Goal: Task Accomplishment & Management: Manage account settings

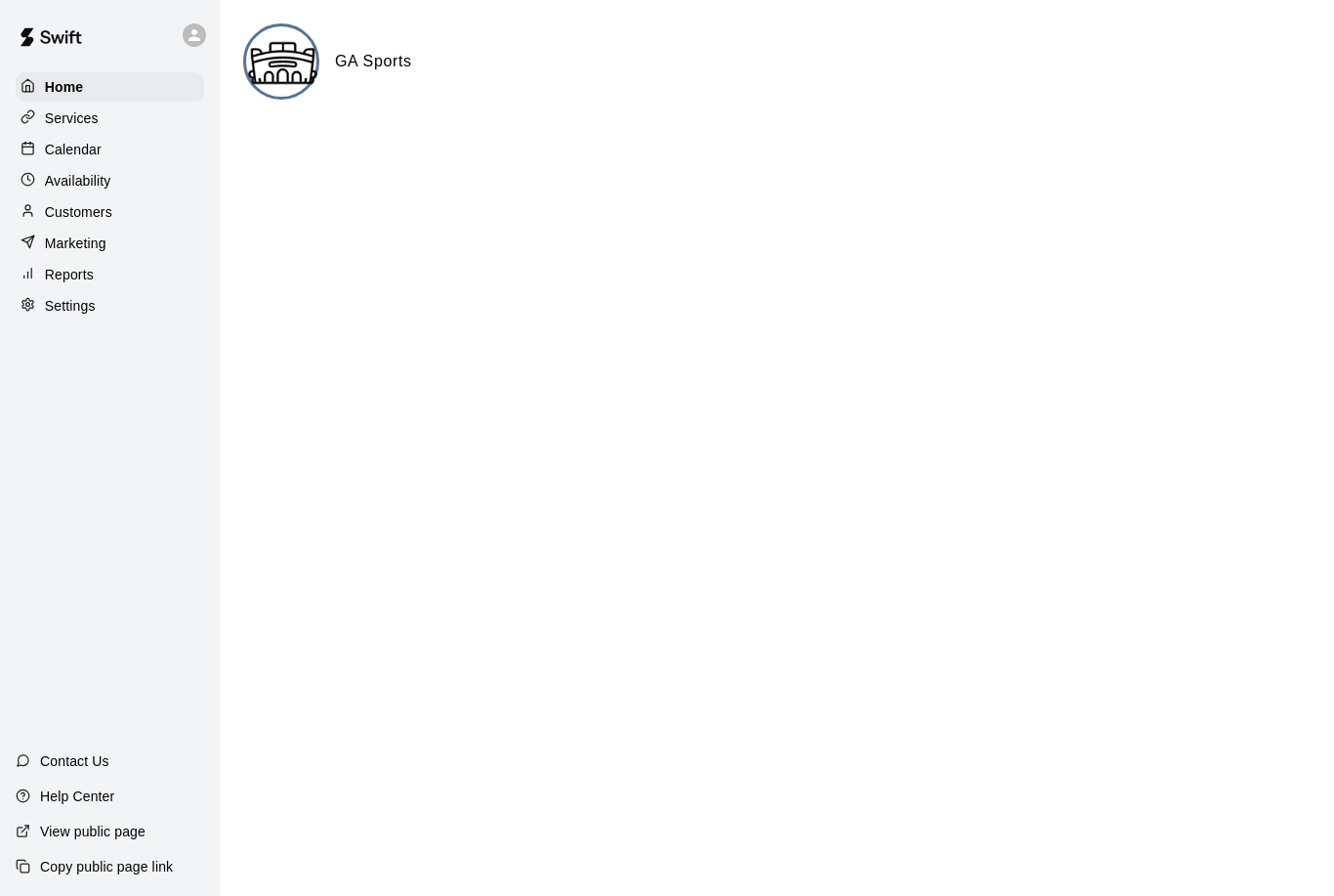
click at [92, 118] on p "Services" at bounding box center [72, 118] width 53 height 20
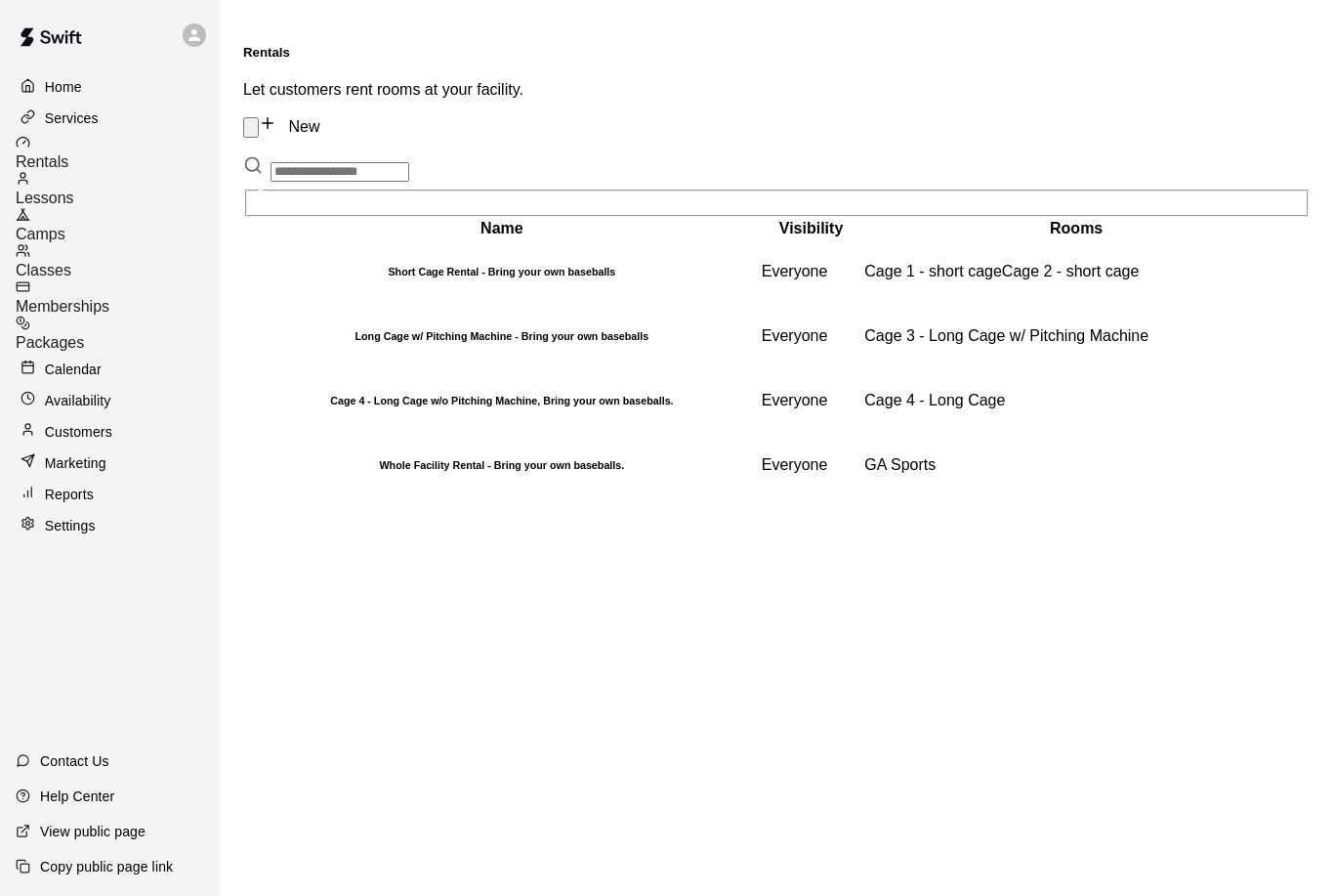
click at [74, 189] on span "Lessons" at bounding box center [44, 197] width 58 height 17
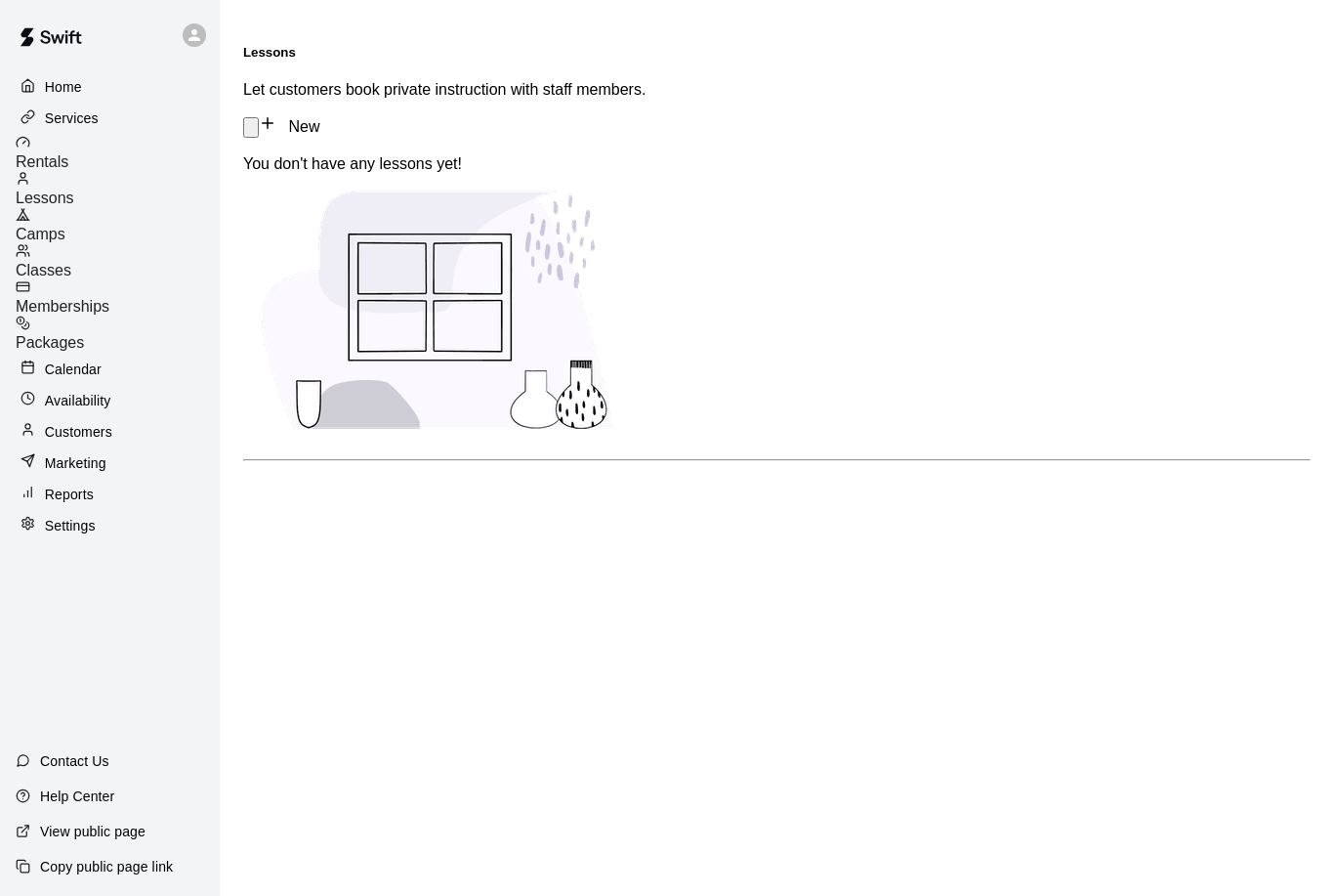
click at [118, 218] on div "Camps" at bounding box center [117, 225] width 204 height 36
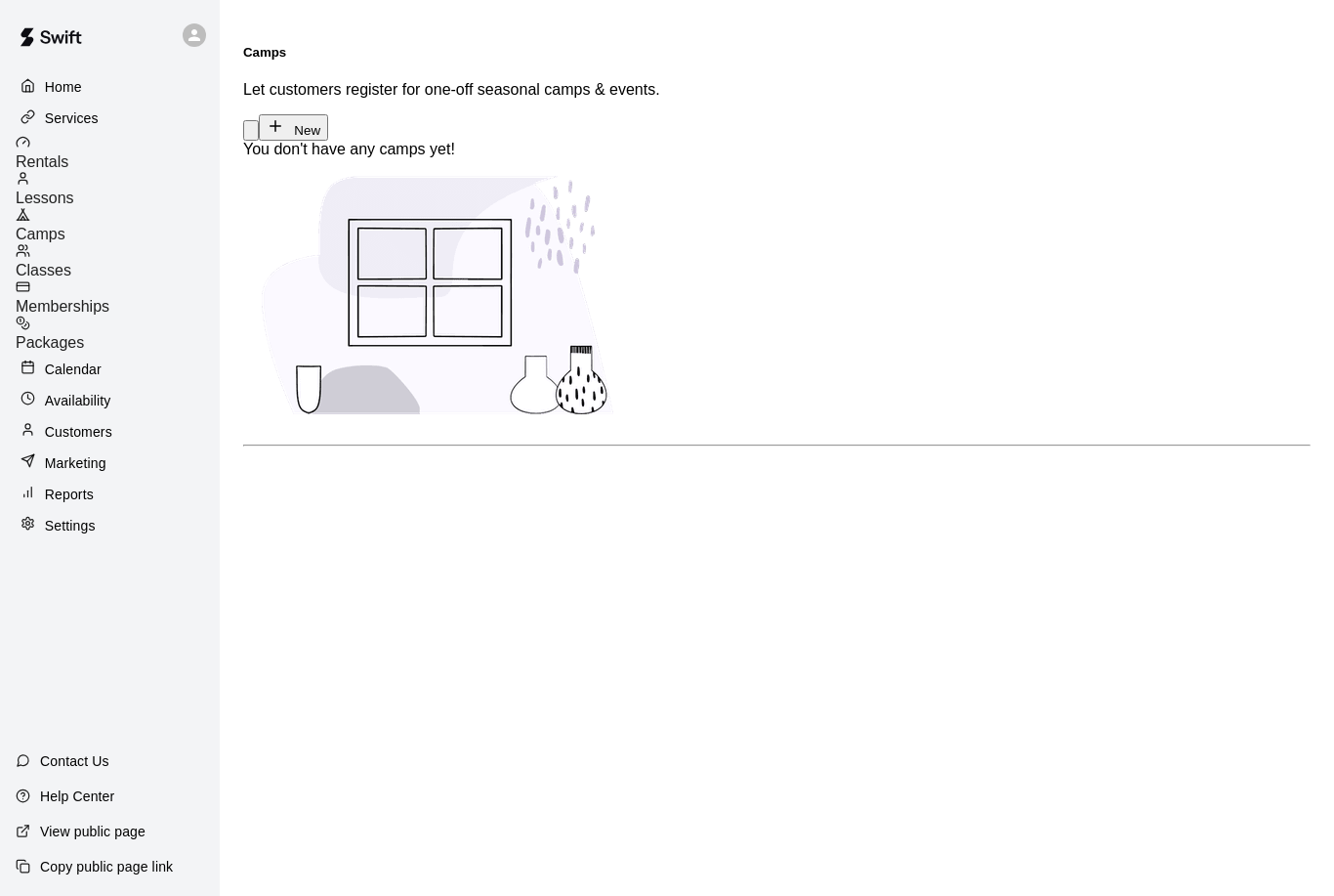
click at [128, 252] on div "Classes" at bounding box center [117, 261] width 204 height 36
click at [70, 516] on p "Settings" at bounding box center [71, 525] width 51 height 20
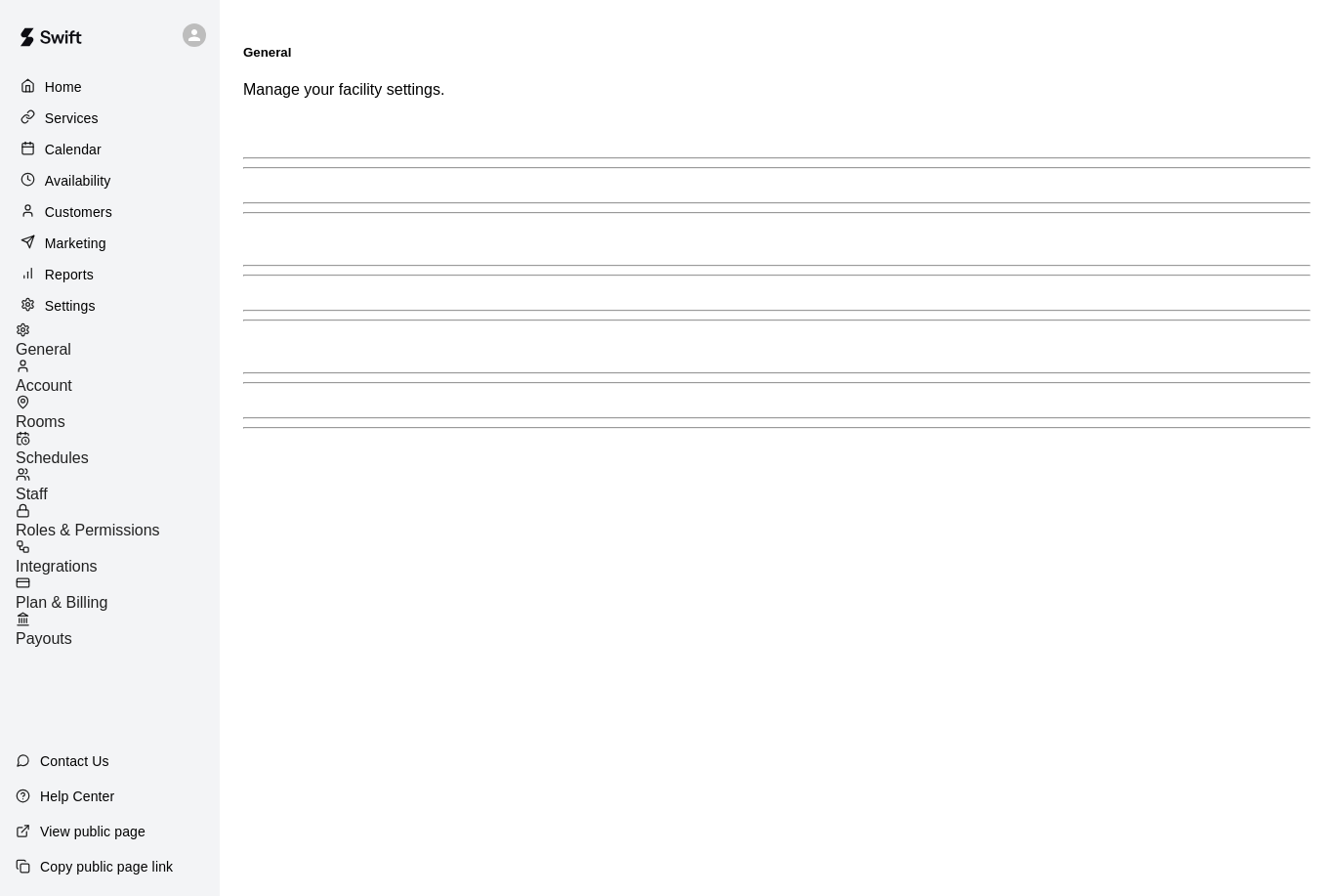
select select "**"
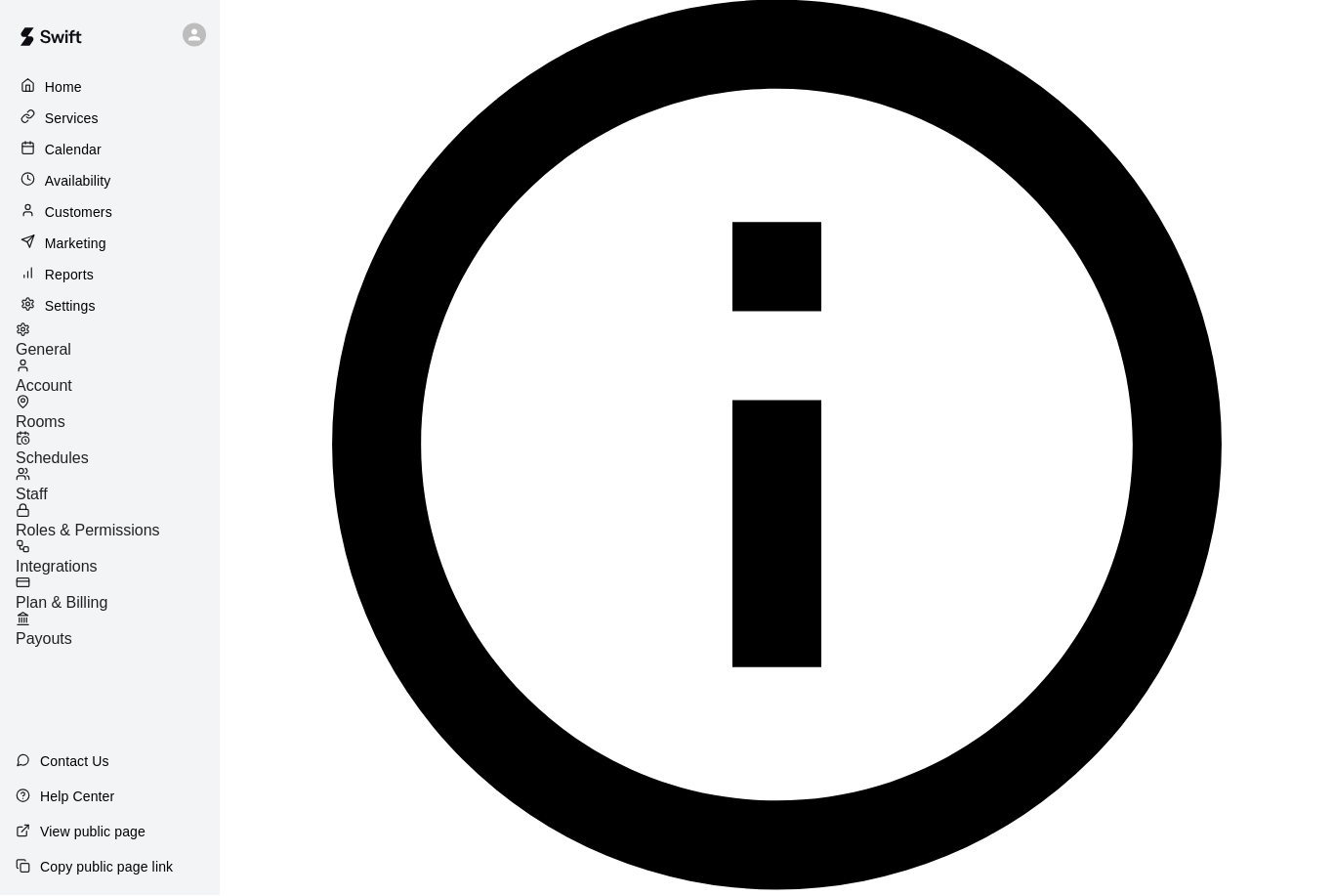
scroll to position [1657, 0]
click at [72, 377] on span "Account" at bounding box center [43, 384] width 56 height 17
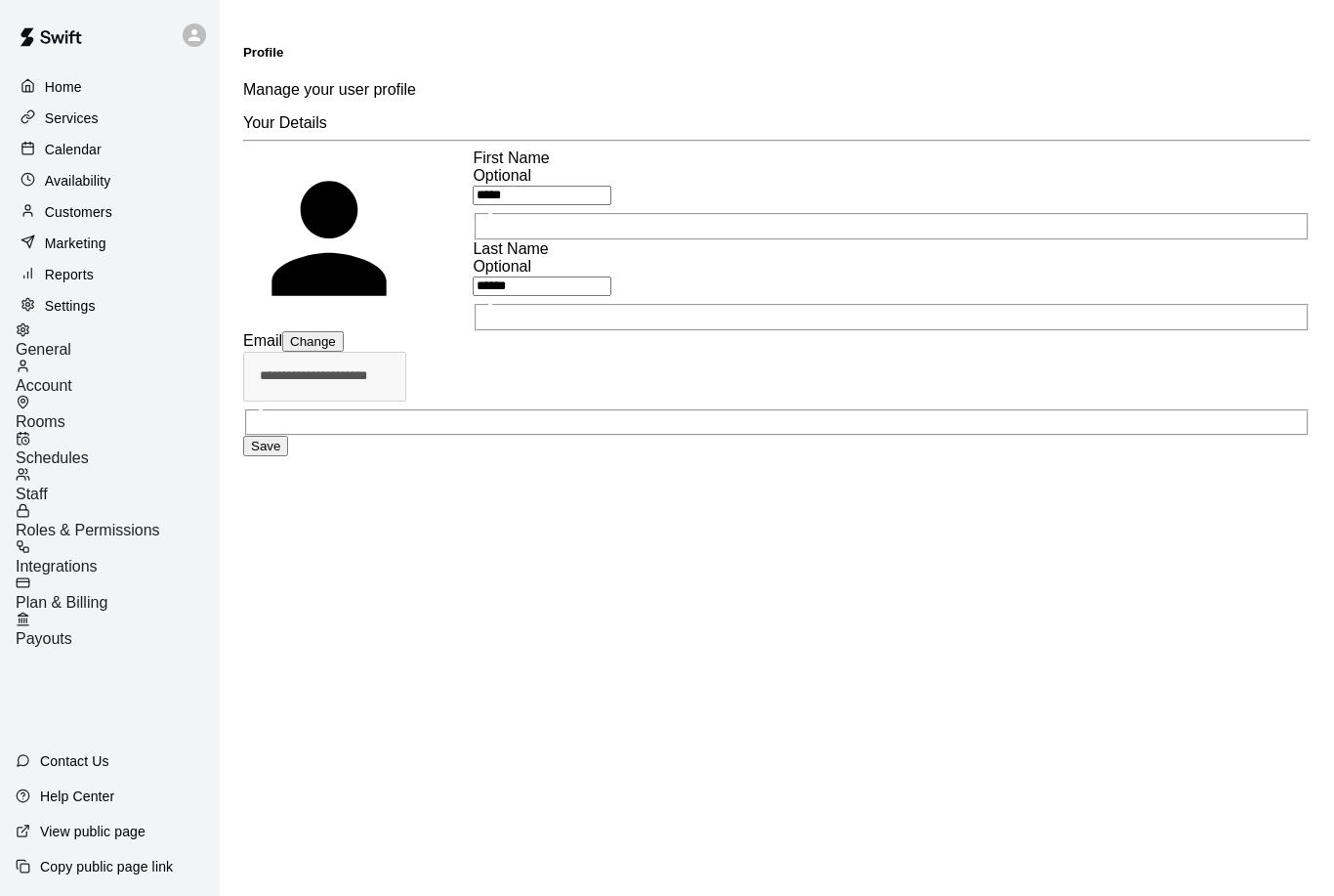
click at [72, 630] on span "Payouts" at bounding box center [43, 638] width 56 height 17
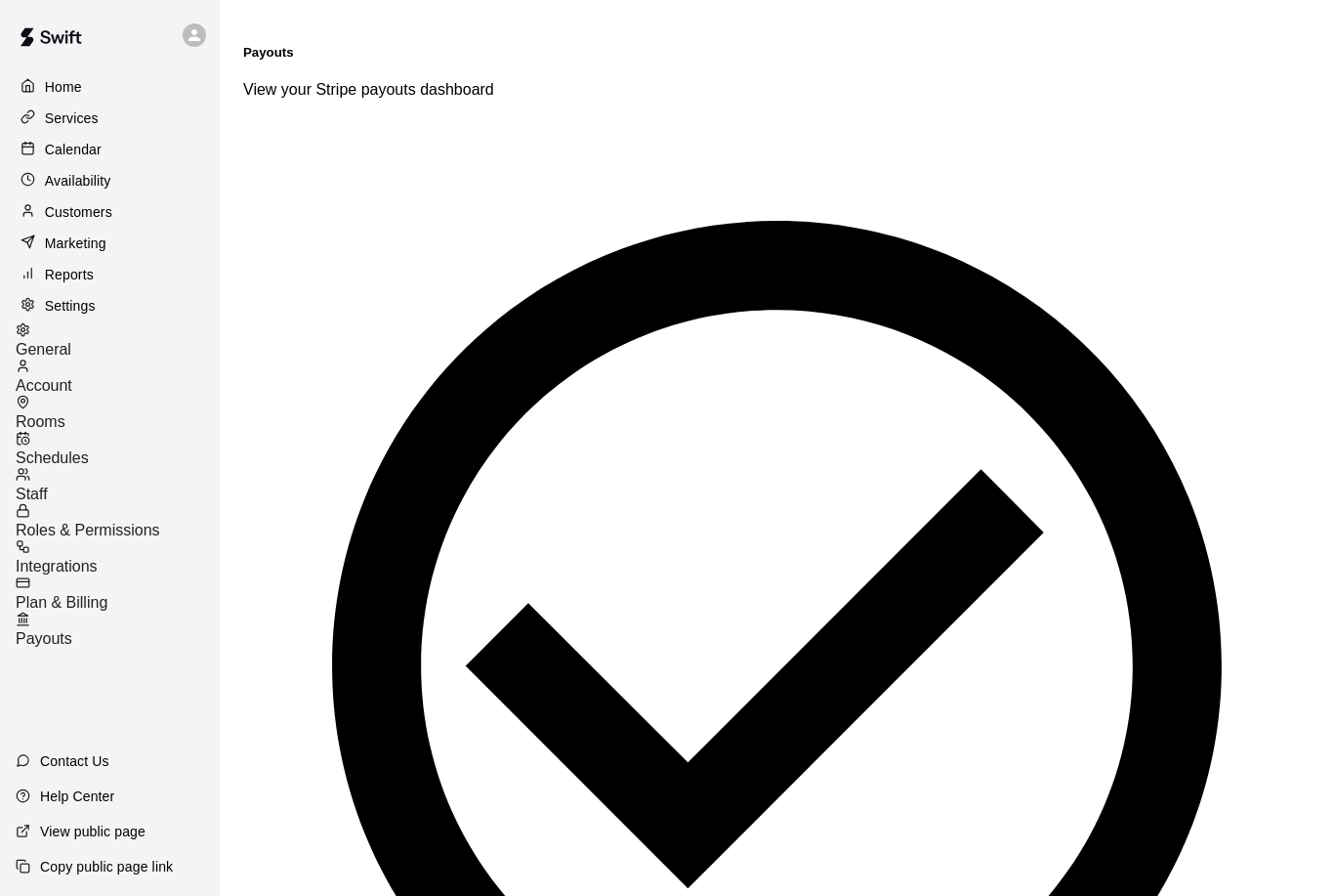
click at [107, 593] on span "Plan & Billing" at bounding box center [61, 601] width 92 height 17
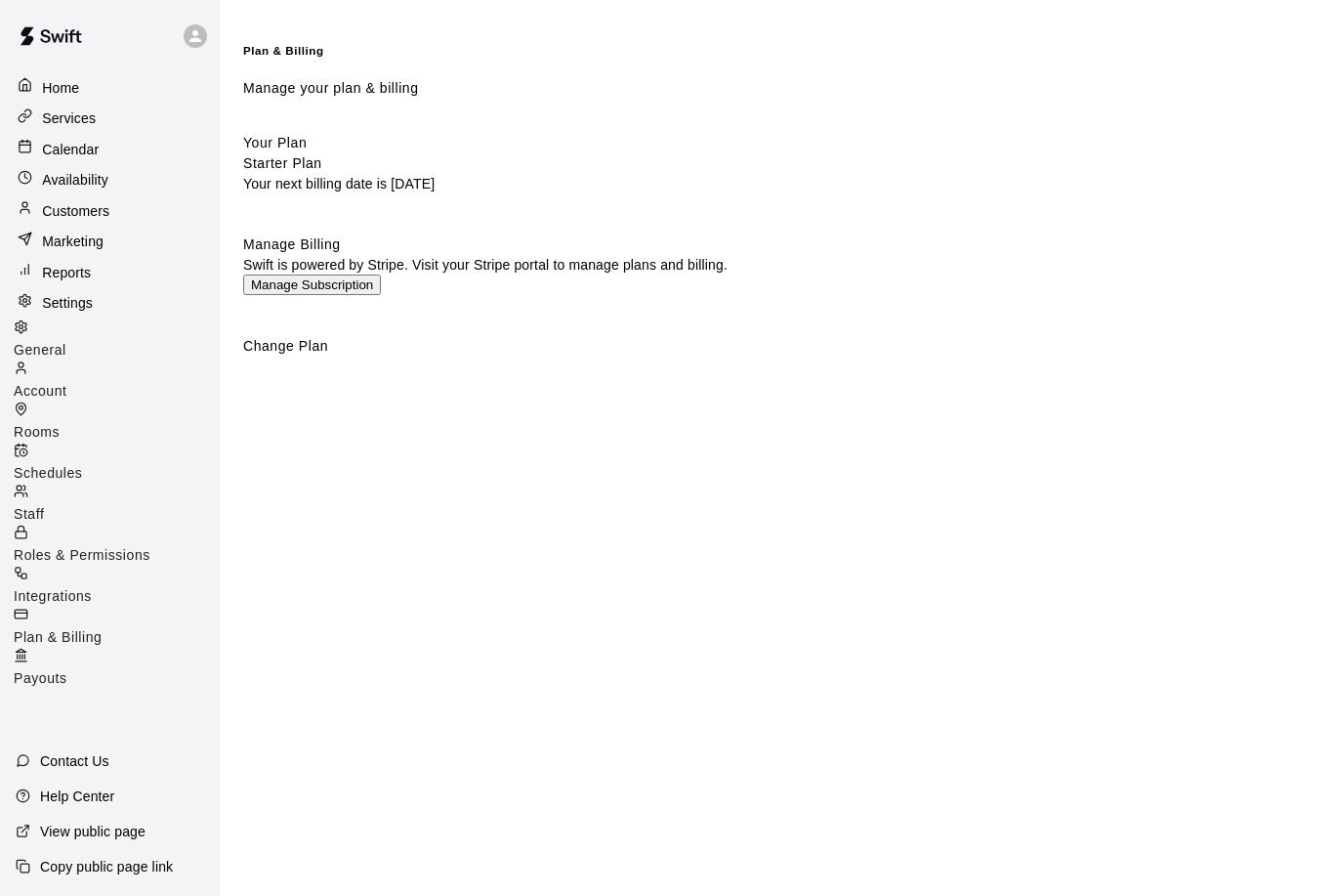
click at [126, 566] on div "Integrations" at bounding box center [116, 586] width 206 height 41
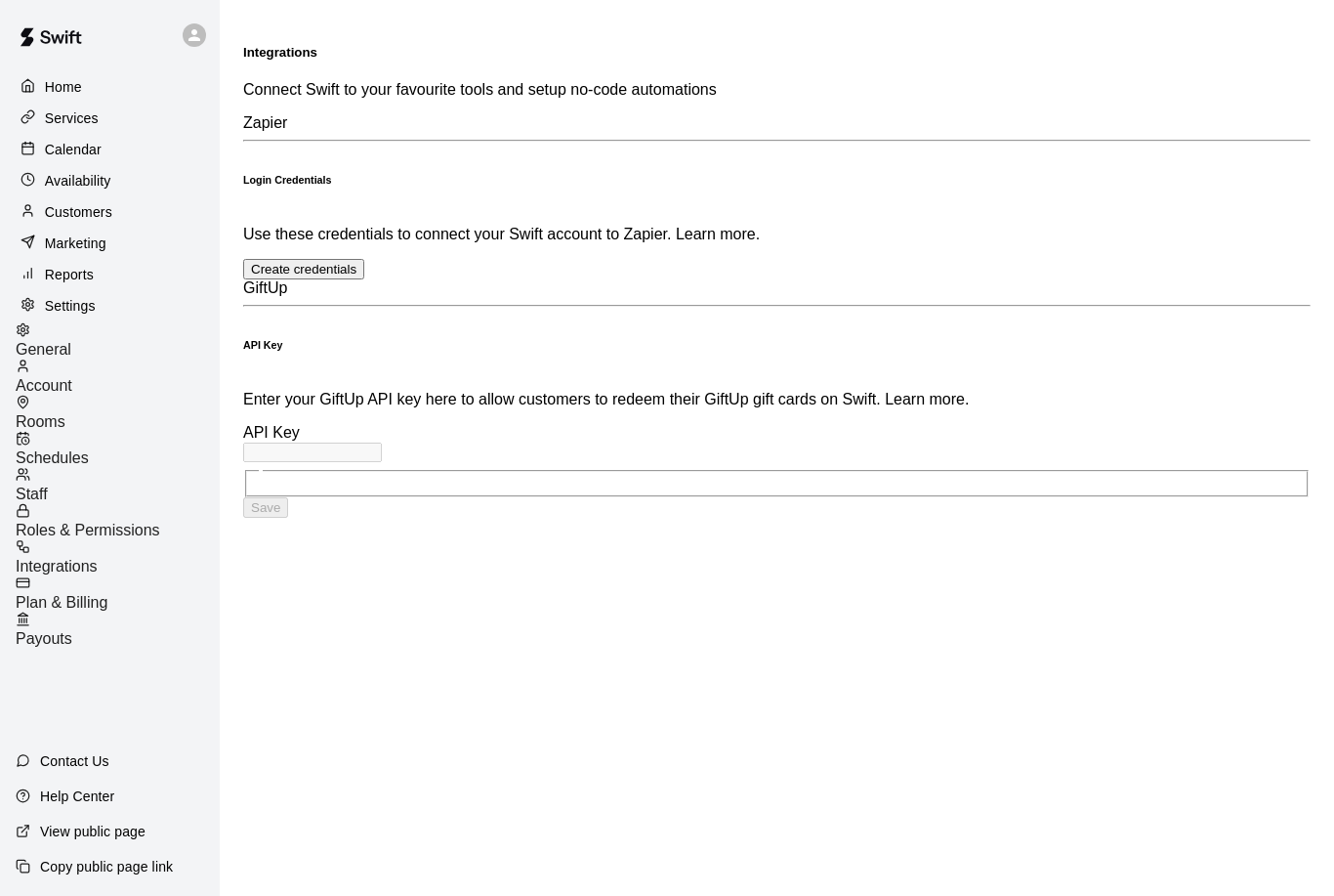
click at [160, 521] on span "Roles & Permissions" at bounding box center [88, 529] width 145 height 17
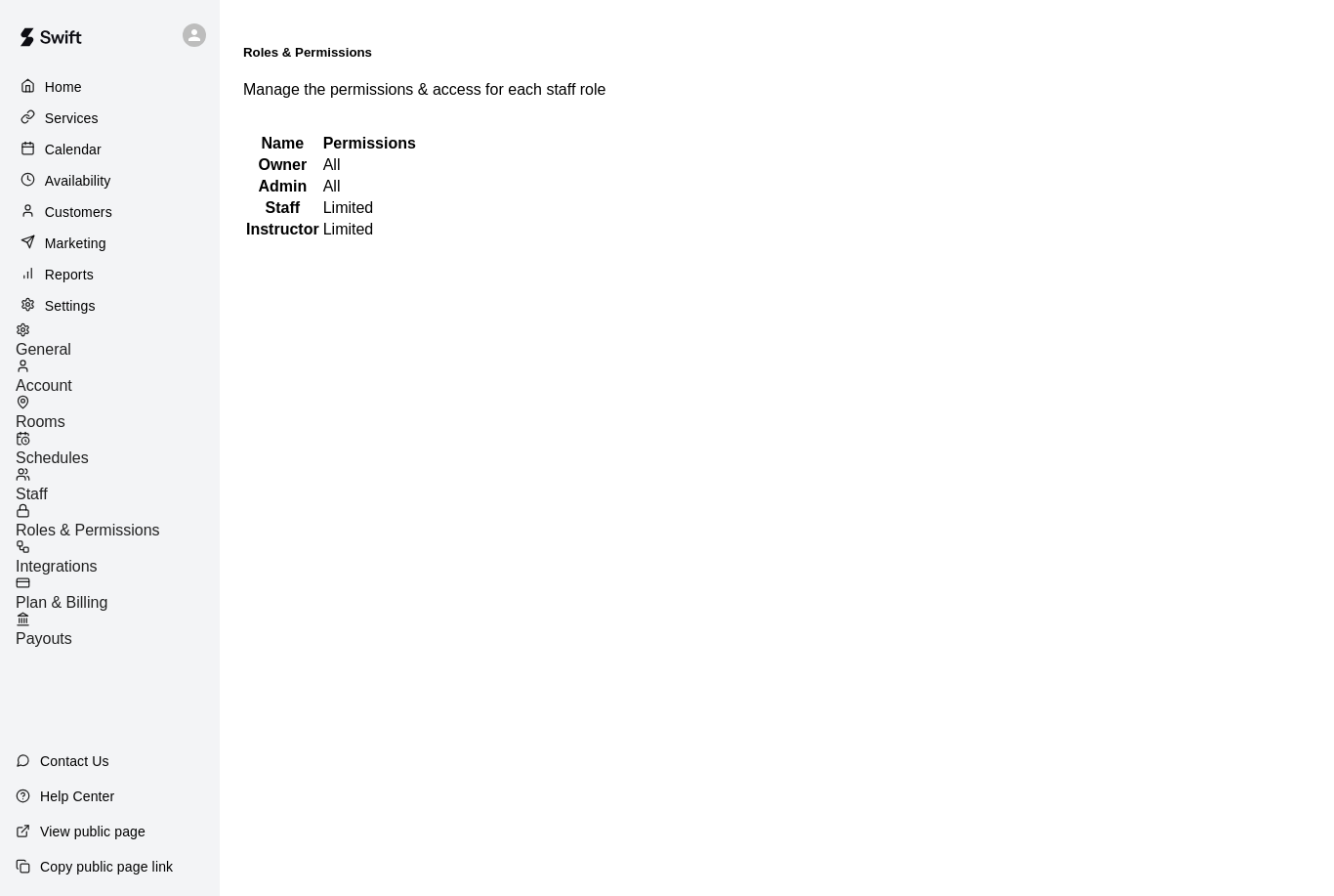
click at [48, 485] on span "Staff" at bounding box center [32, 493] width 33 height 17
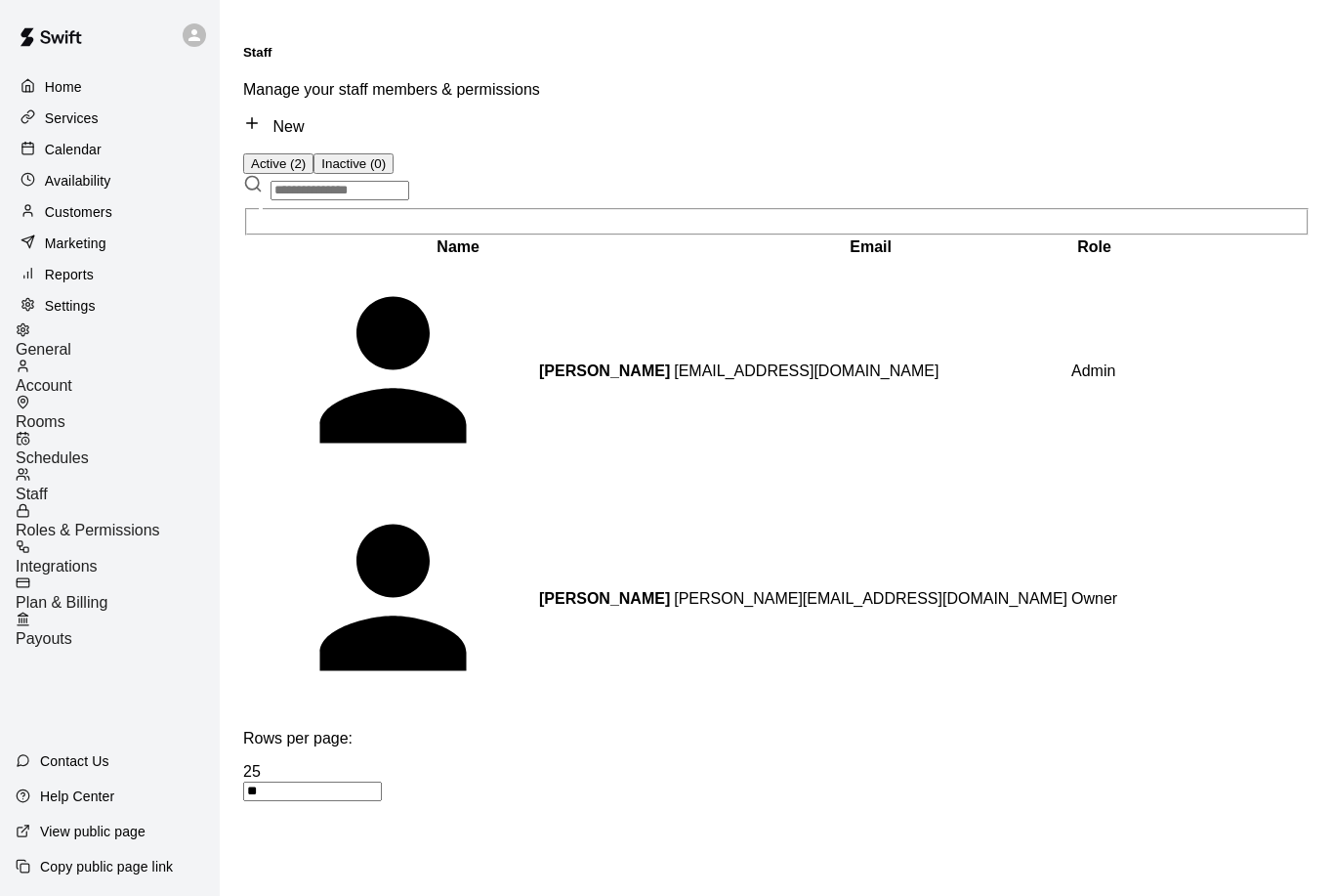
click at [85, 162] on div "Calendar" at bounding box center [109, 150] width 188 height 30
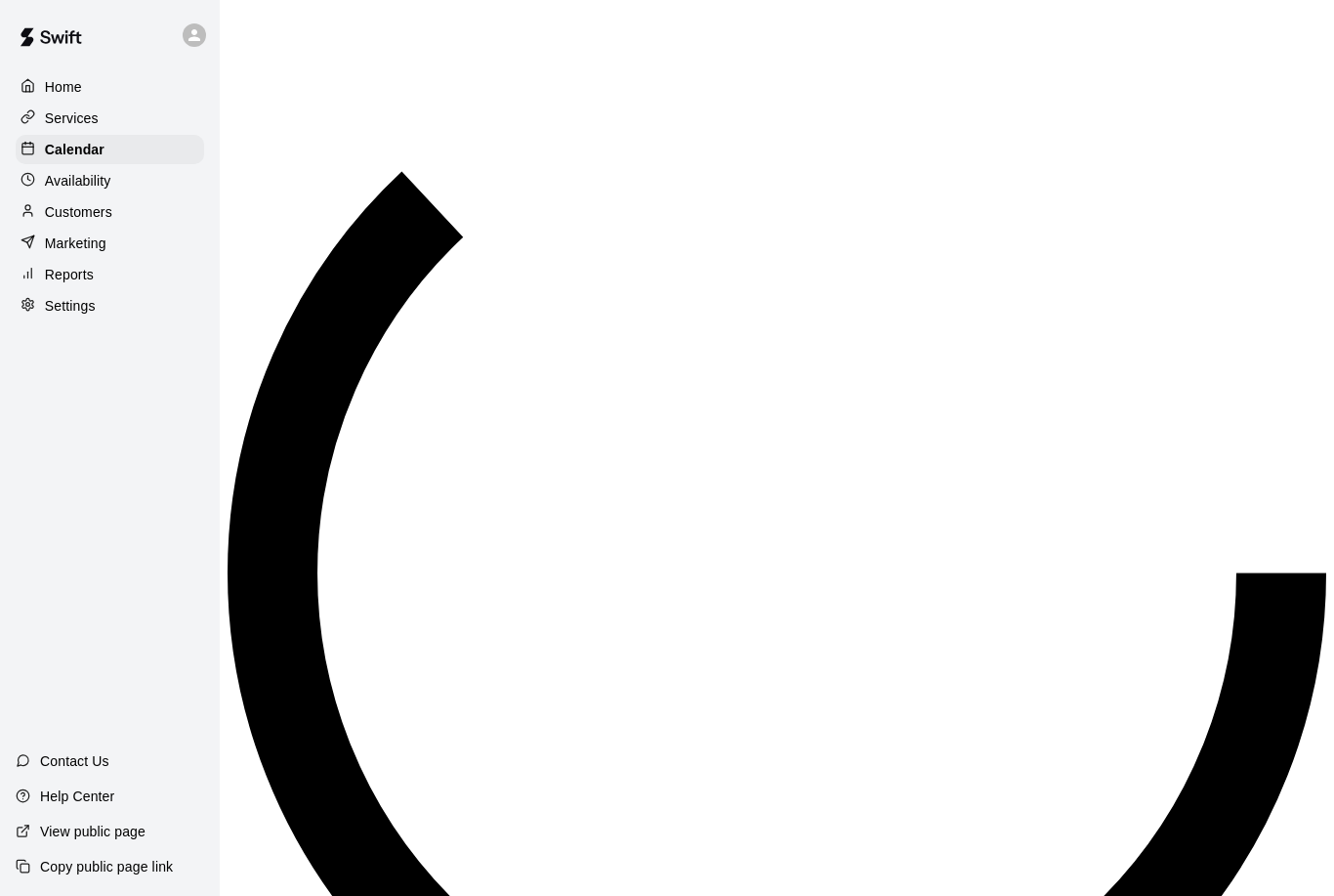
scroll to position [967, 0]
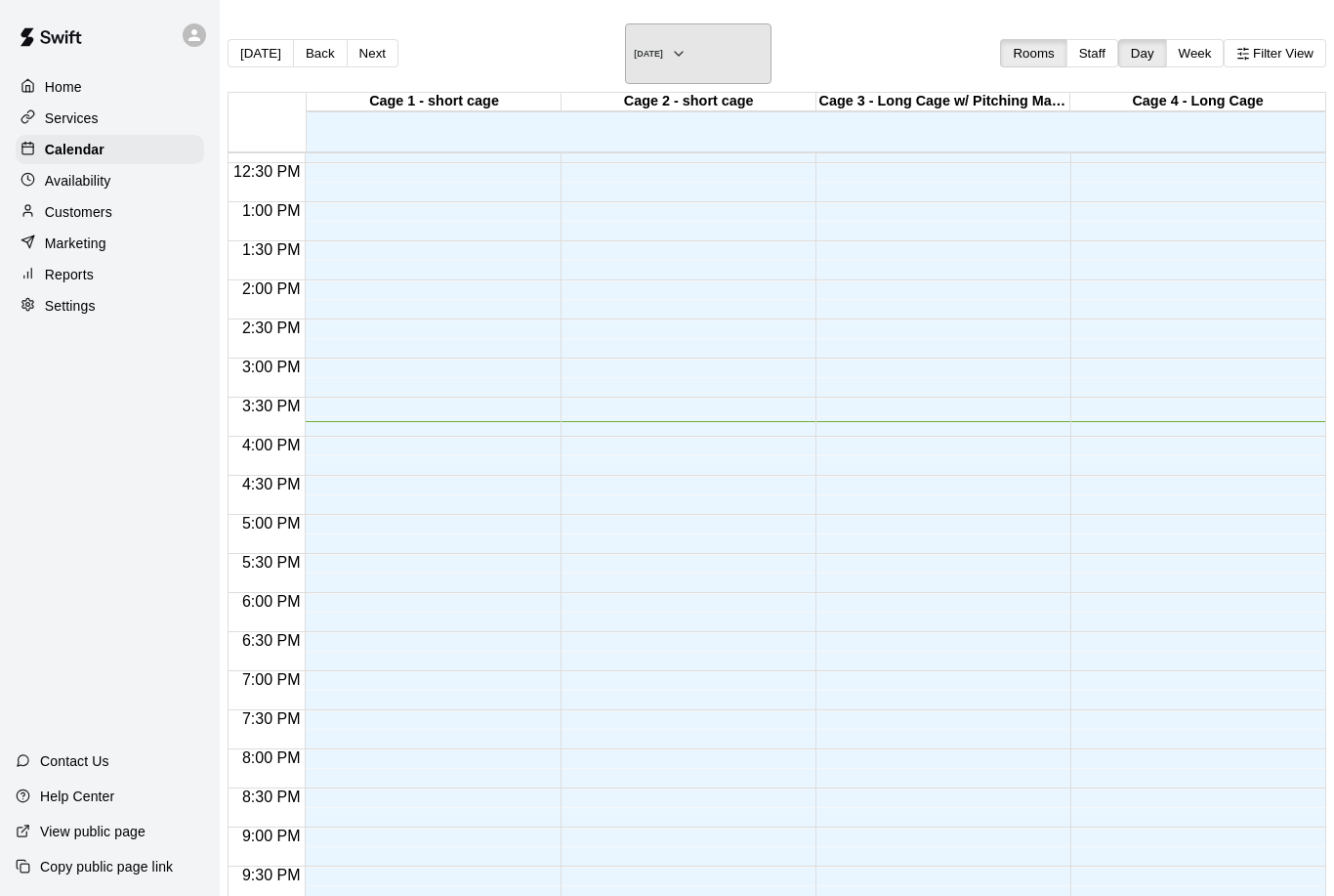
click at [757, 48] on button "[DATE]" at bounding box center [698, 53] width 147 height 60
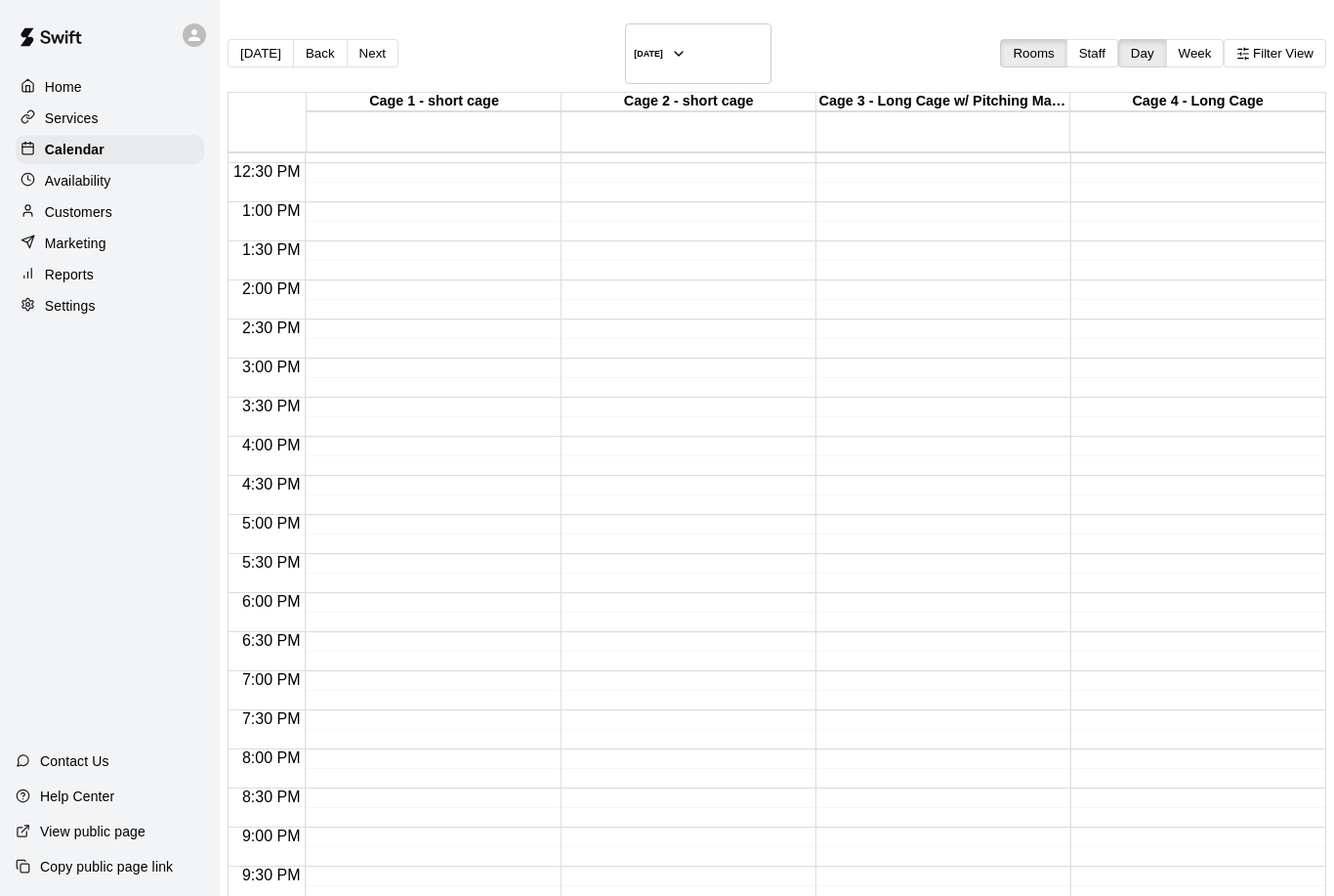
click at [283, 592] on div "6:00 PM" at bounding box center [266, 606] width 76 height 29
click at [296, 592] on span "6:00 PM" at bounding box center [271, 600] width 68 height 17
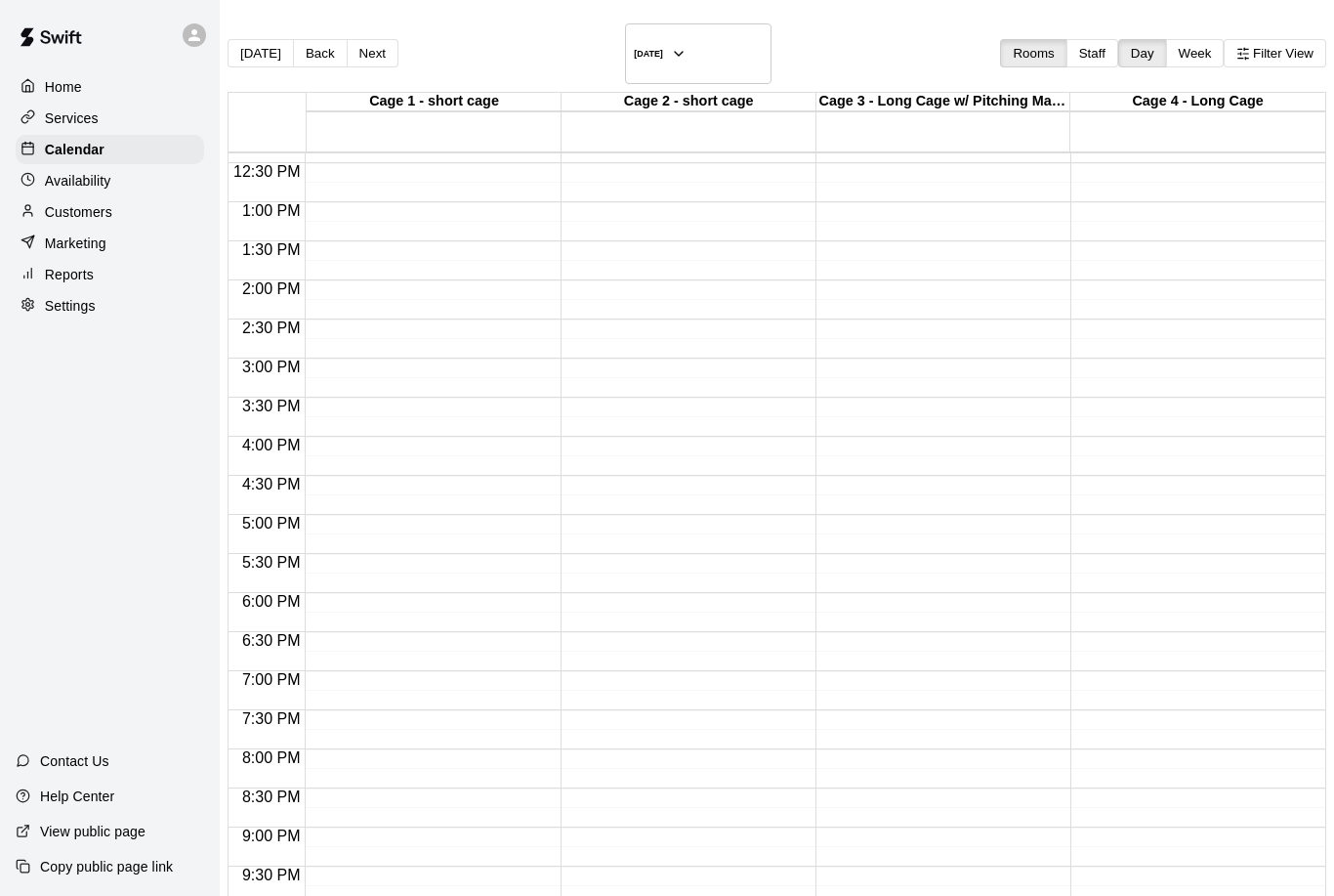
click at [1166, 40] on button "Week" at bounding box center [1195, 53] width 58 height 29
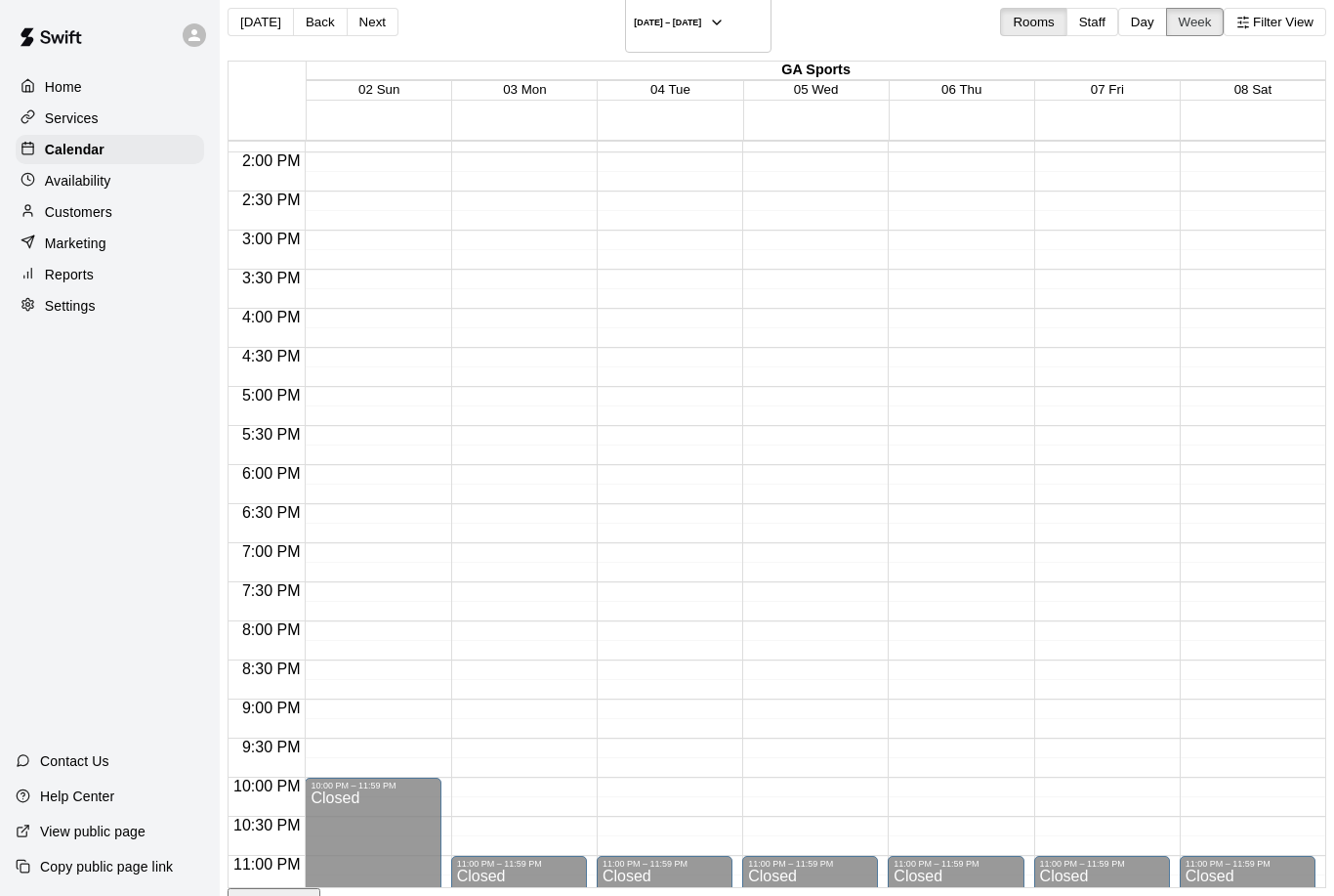
scroll to position [1072, 0]
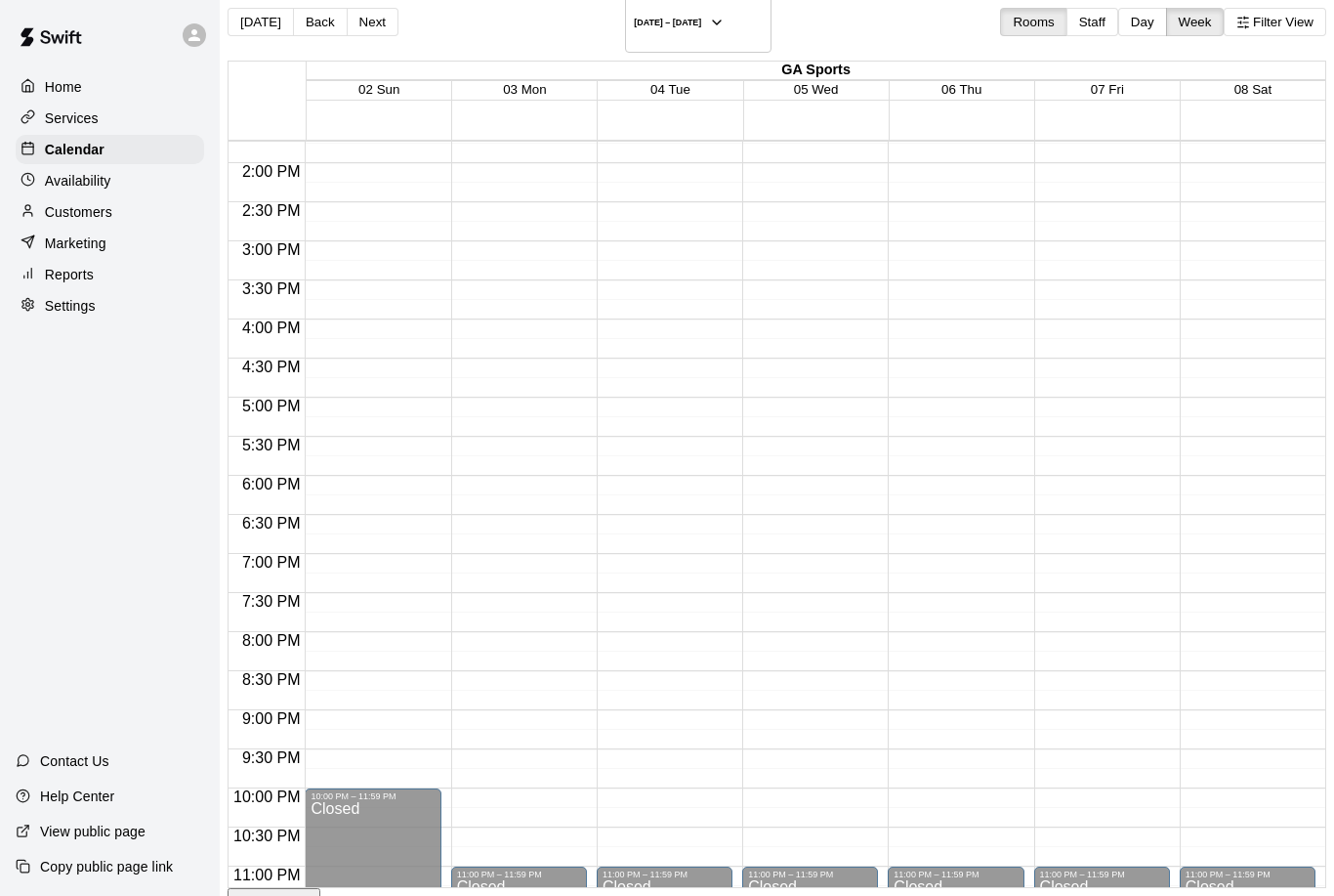
click at [945, 475] on div "12:00 AM – 6:00 AM Closed 11:00 PM – 11:59 PM Closed" at bounding box center [956, 7] width 136 height 1875
click at [948, 480] on div "12:00 AM – 6:00 AM Closed 11:00 PM – 11:59 PM Closed" at bounding box center [956, 7] width 136 height 1875
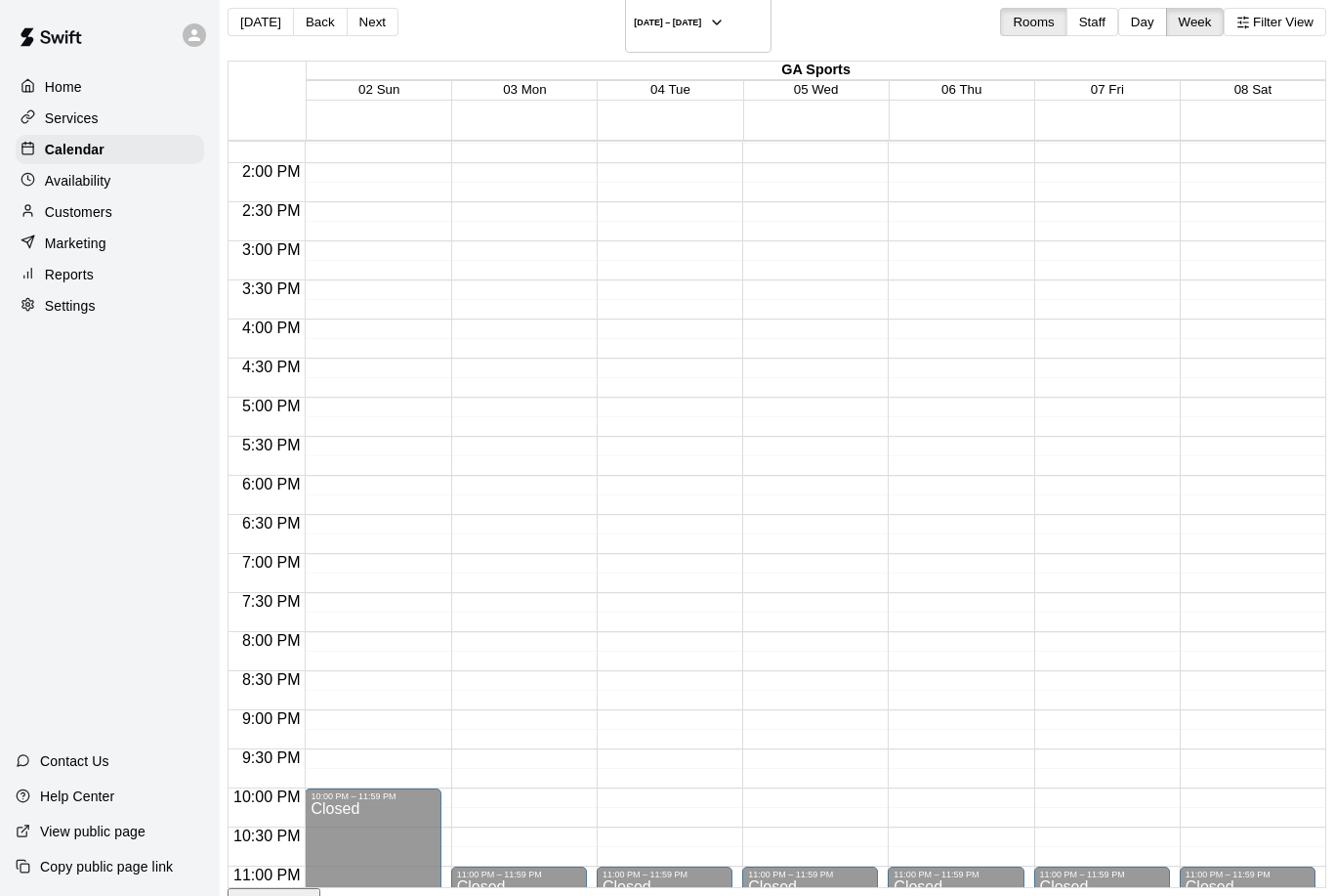
click at [282, 476] on span "6:00 PM" at bounding box center [271, 484] width 68 height 17
click at [282, 479] on div "6:00 PM" at bounding box center [266, 490] width 76 height 29
click at [281, 479] on div "6:00 PM" at bounding box center [266, 490] width 76 height 29
click at [288, 476] on span "6:00 PM" at bounding box center [271, 484] width 68 height 17
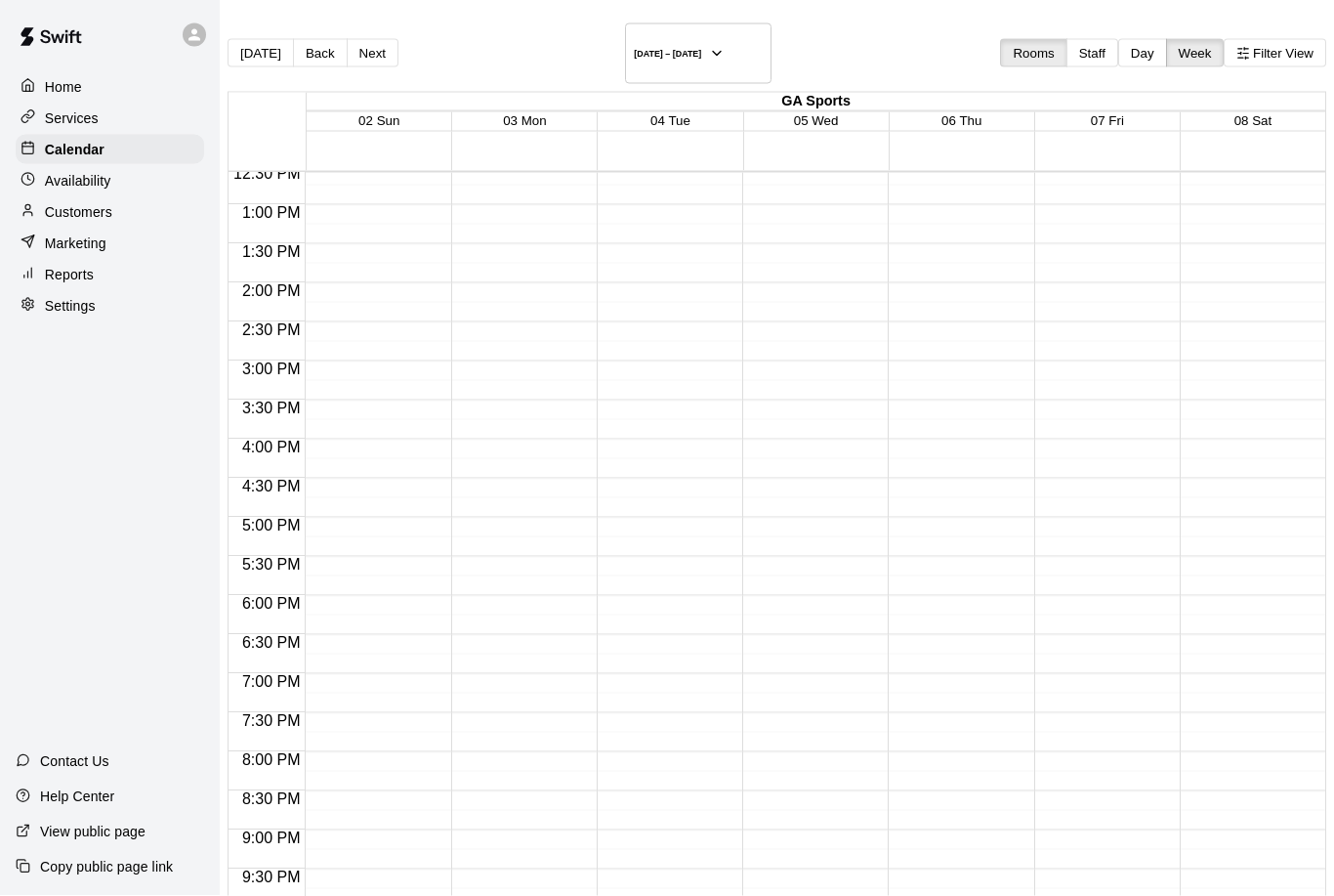
scroll to position [0, 0]
click at [766, 41] on button "[DATE] – [DATE]" at bounding box center [698, 53] width 147 height 60
click at [757, 54] on button "[DATE] – [DATE]" at bounding box center [698, 53] width 147 height 60
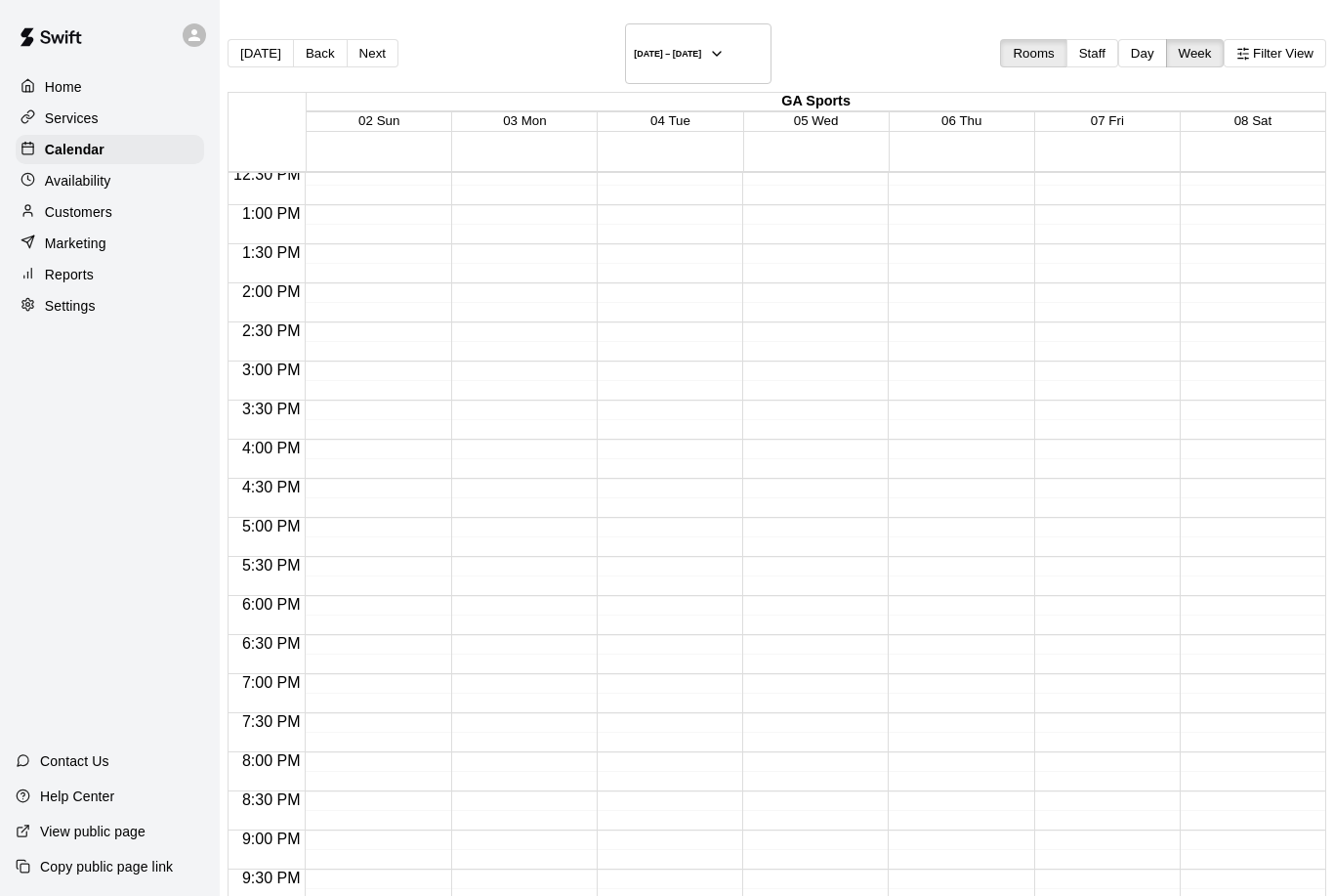
click at [971, 132] on div at bounding box center [815, 142] width 1018 height 20
click at [948, 113] on span "06 Thu" at bounding box center [961, 120] width 40 height 15
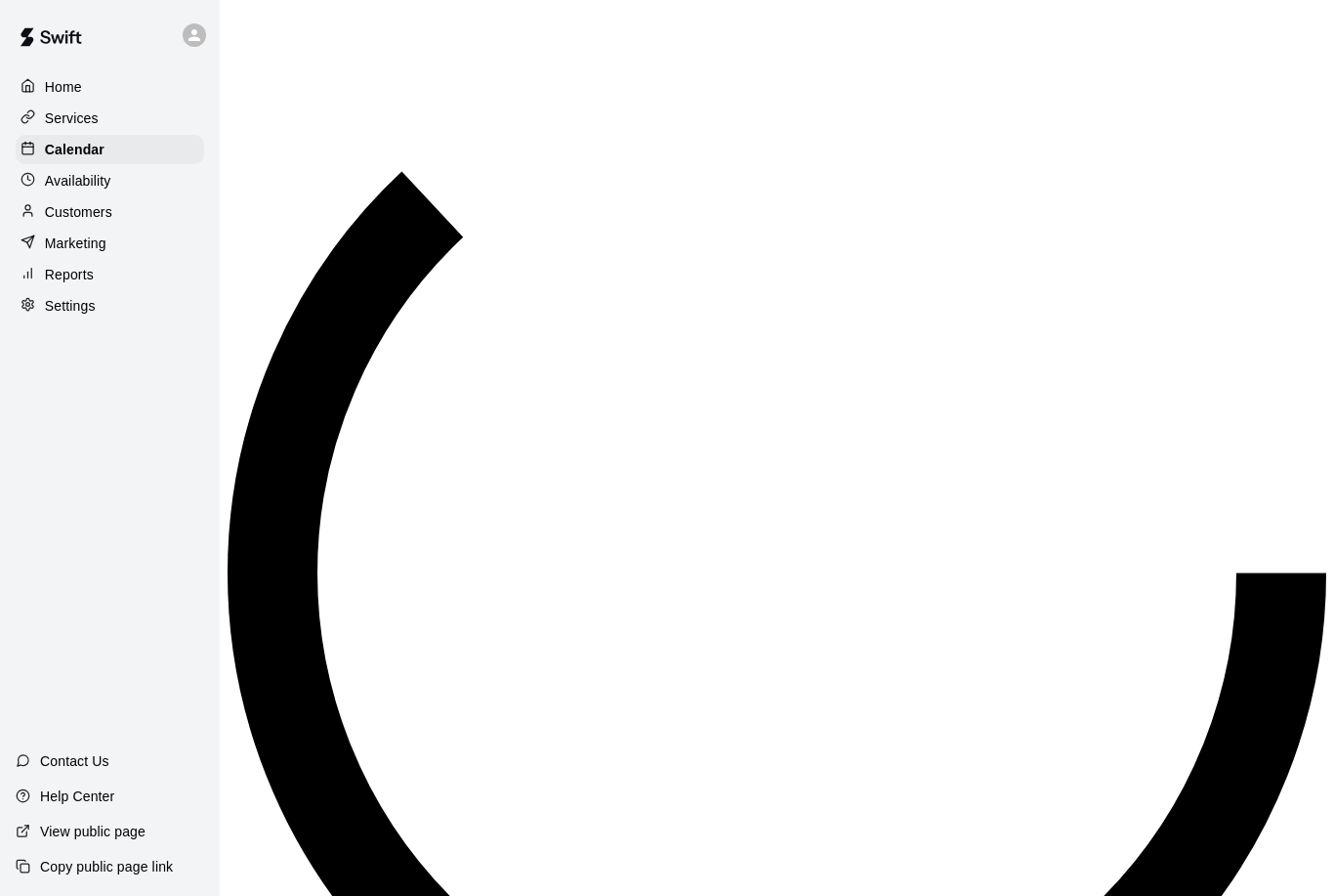
scroll to position [1025, 0]
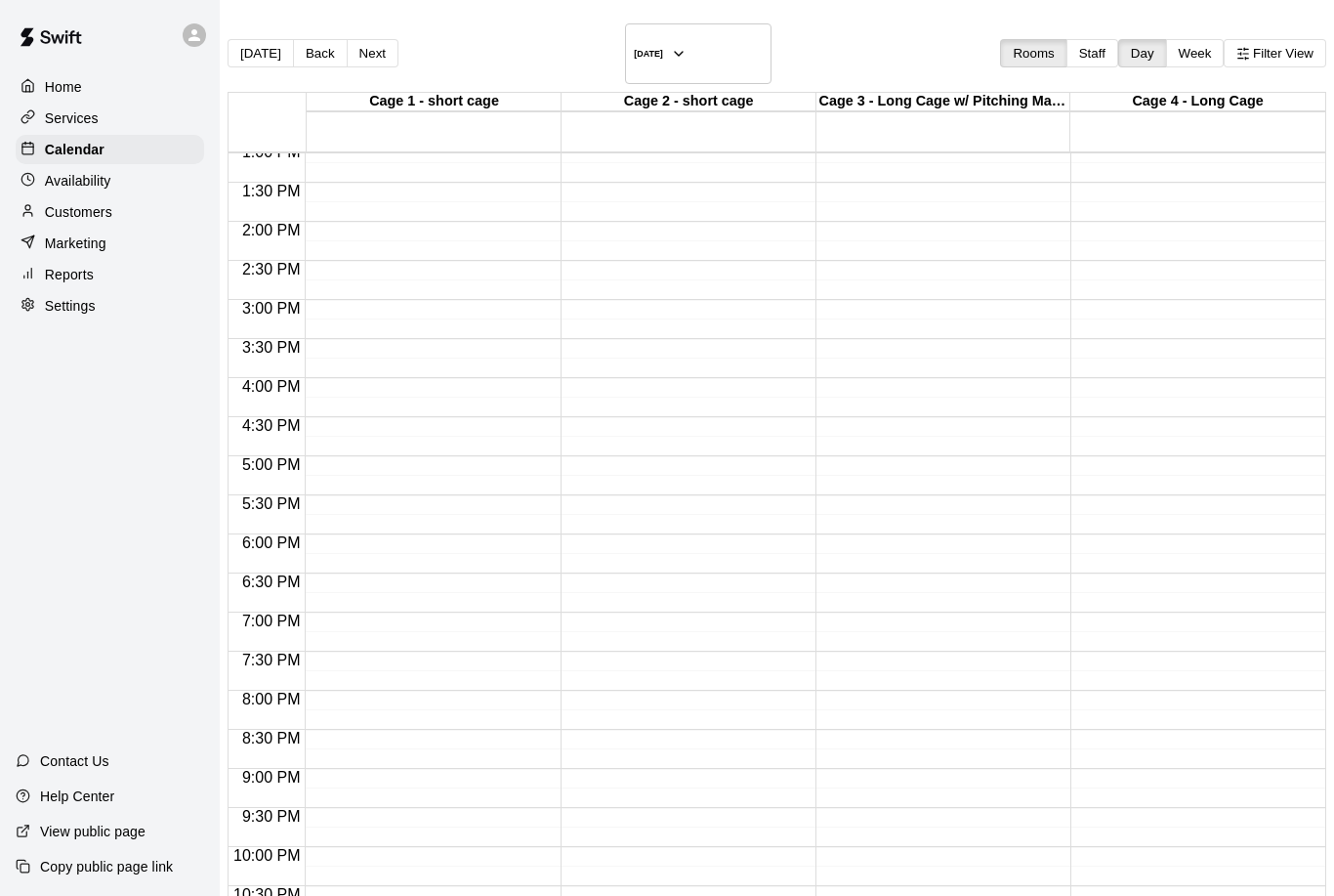
click at [954, 136] on div "12:00 AM – 6:00 AM Closed 11:00 PM – 11:59 PM Closed" at bounding box center [938, 65] width 246 height 1875
click at [283, 535] on div "6:00 PM" at bounding box center [266, 548] width 76 height 29
click at [450, 543] on div "12:00 AM – 6:00 AM Closed 11:00 PM – 11:59 PM Closed" at bounding box center [427, 65] width 246 height 1875
click at [478, 532] on div "12:00 AM – 6:00 AM Closed 11:00 PM – 11:59 PM Closed" at bounding box center [427, 65] width 246 height 1875
click at [477, 532] on div "12:00 AM – 6:00 AM Closed 11:00 PM – 11:59 PM Closed" at bounding box center [427, 65] width 246 height 1875
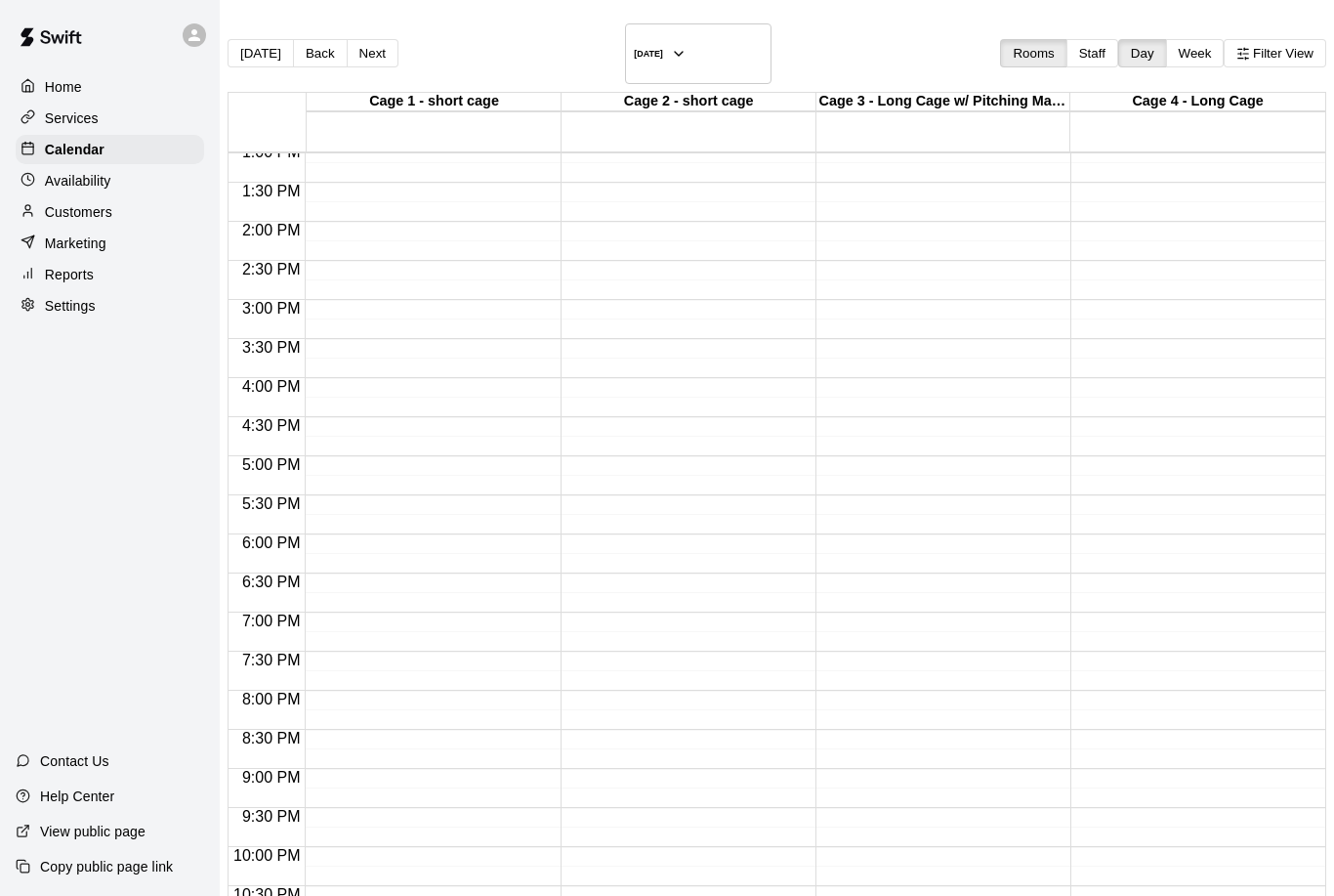
click at [472, 556] on div "12:00 AM – 6:00 AM Closed 11:00 PM – 11:59 PM Closed" at bounding box center [427, 65] width 246 height 1875
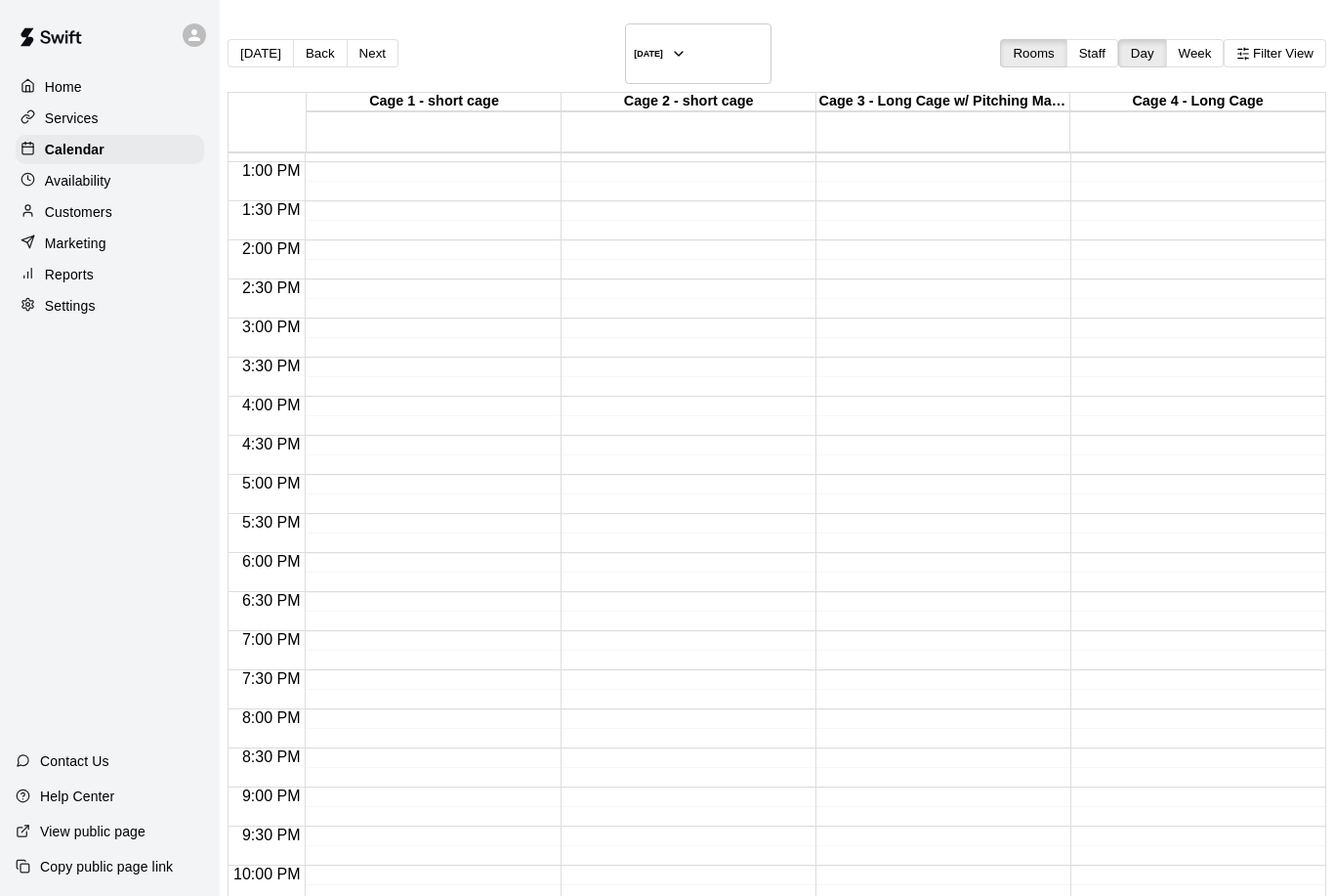
scroll to position [1013, 0]
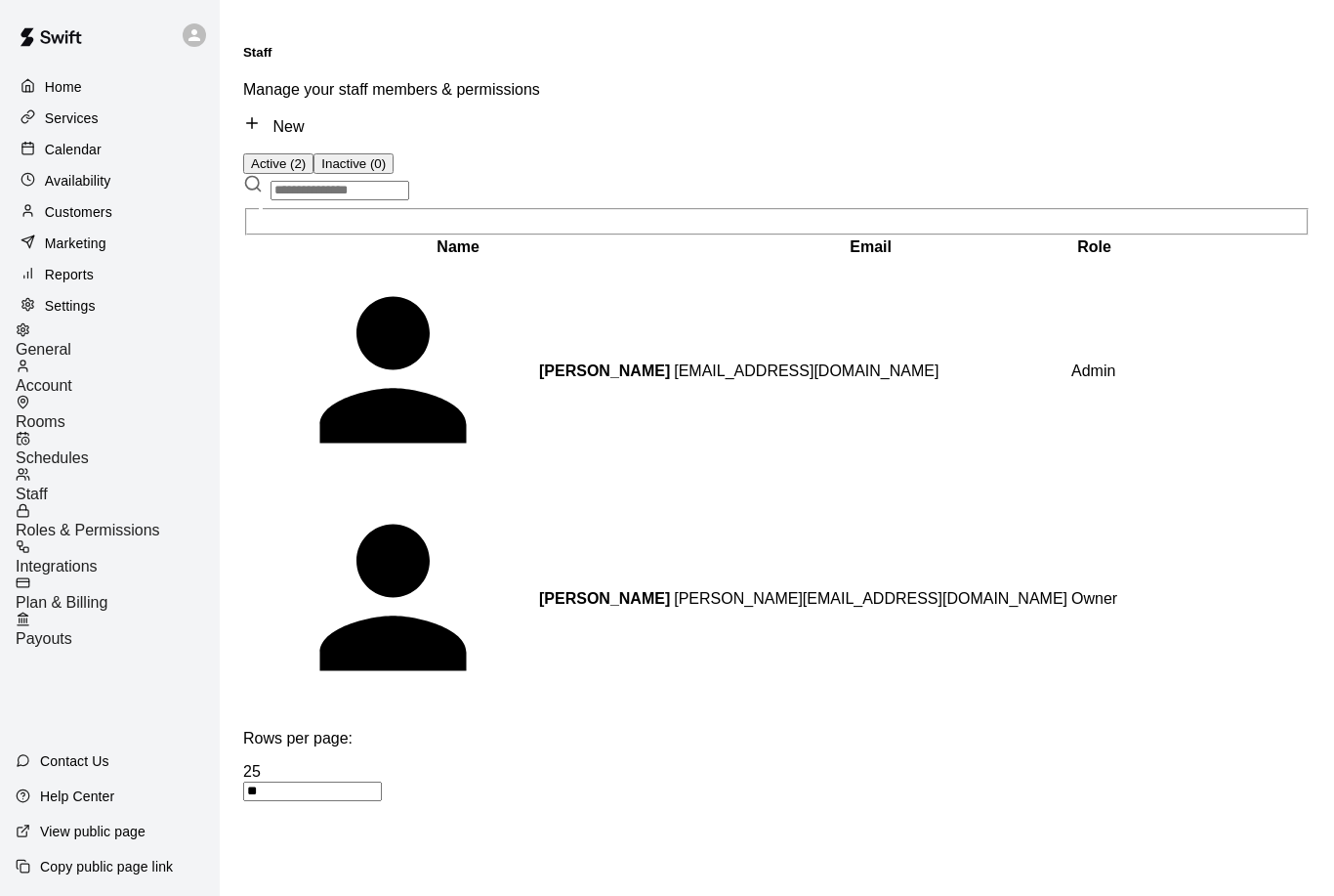
click at [87, 161] on div "Calendar" at bounding box center [109, 150] width 188 height 30
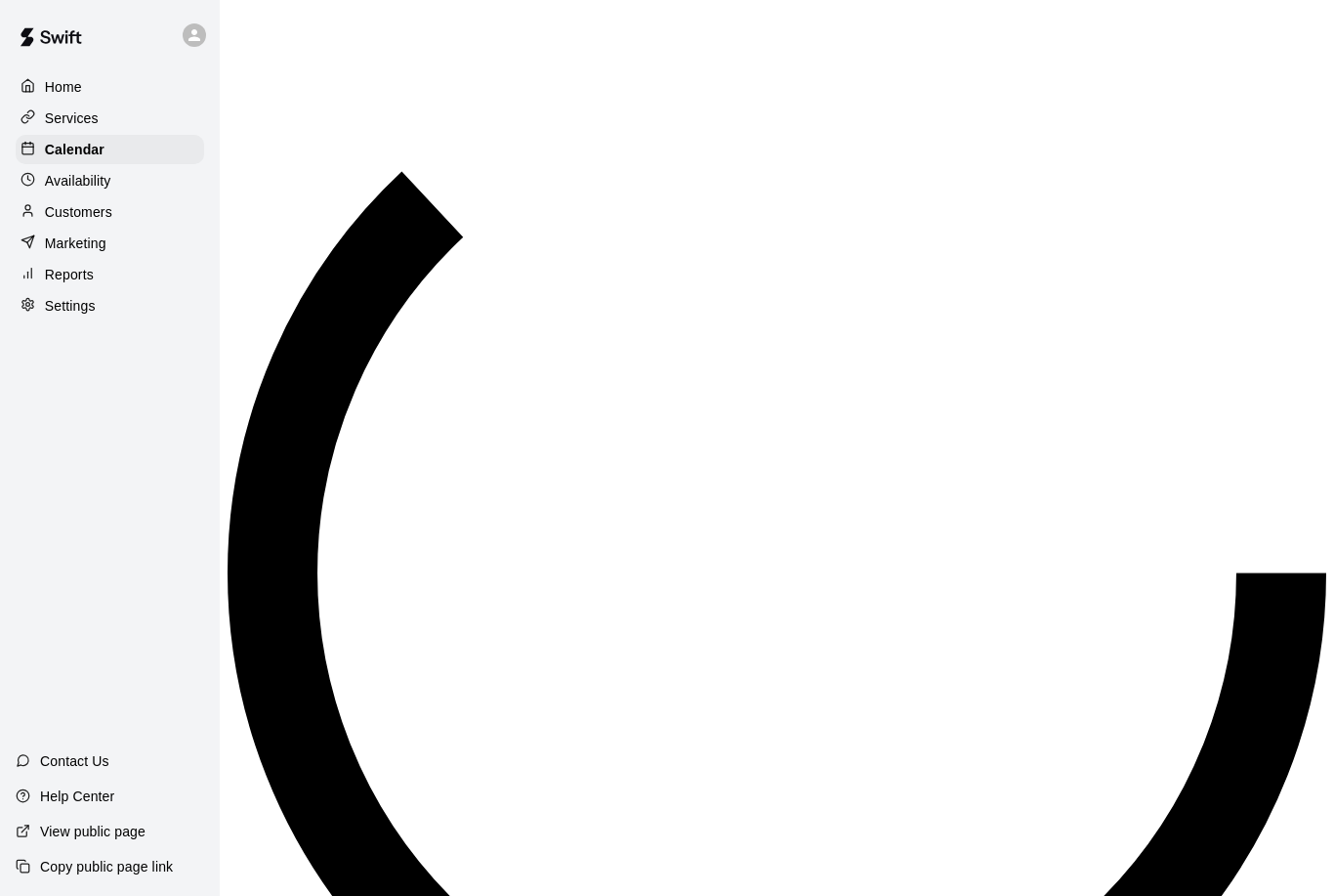
scroll to position [967, 0]
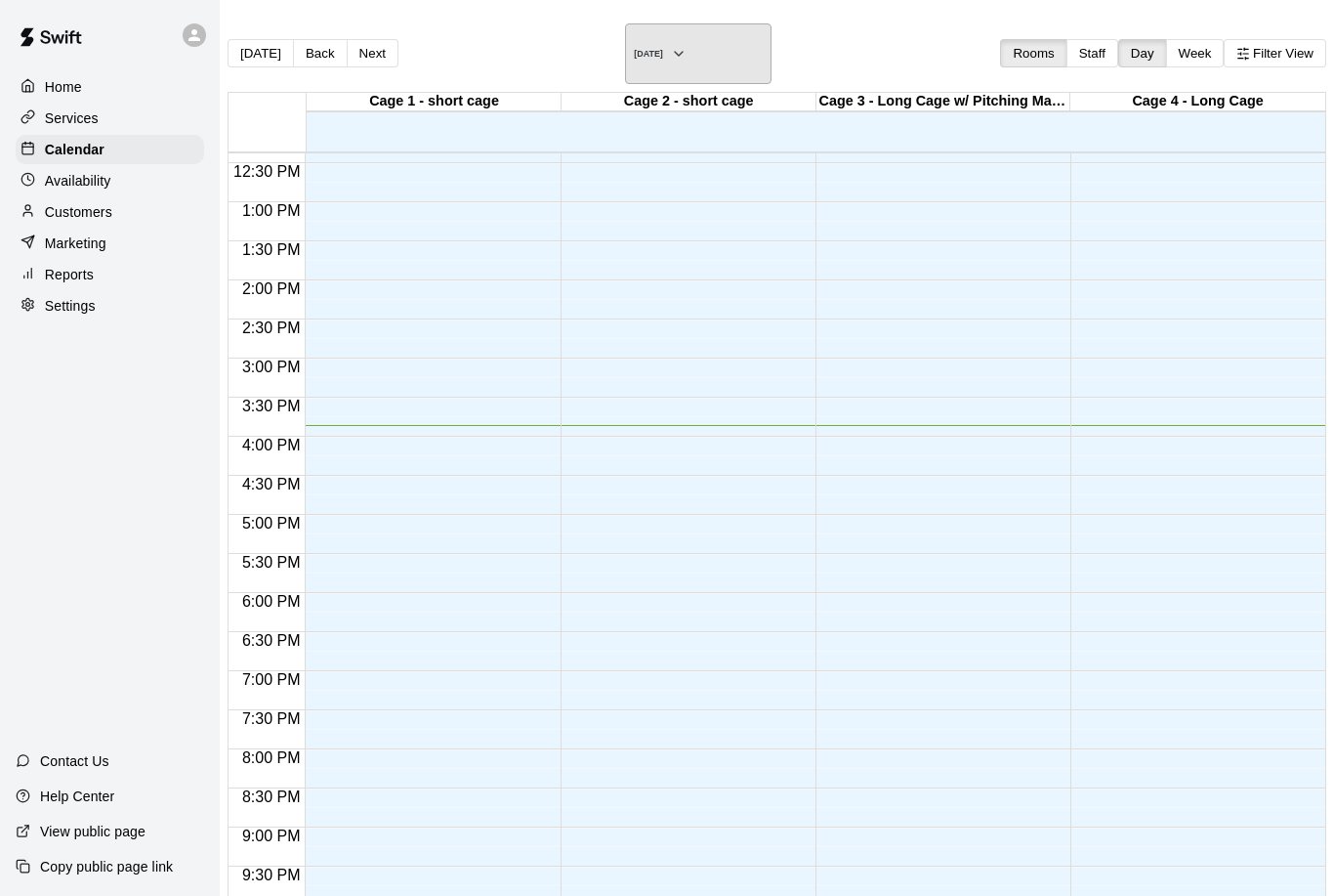
click at [687, 42] on icon "button" at bounding box center [679, 54] width 16 height 24
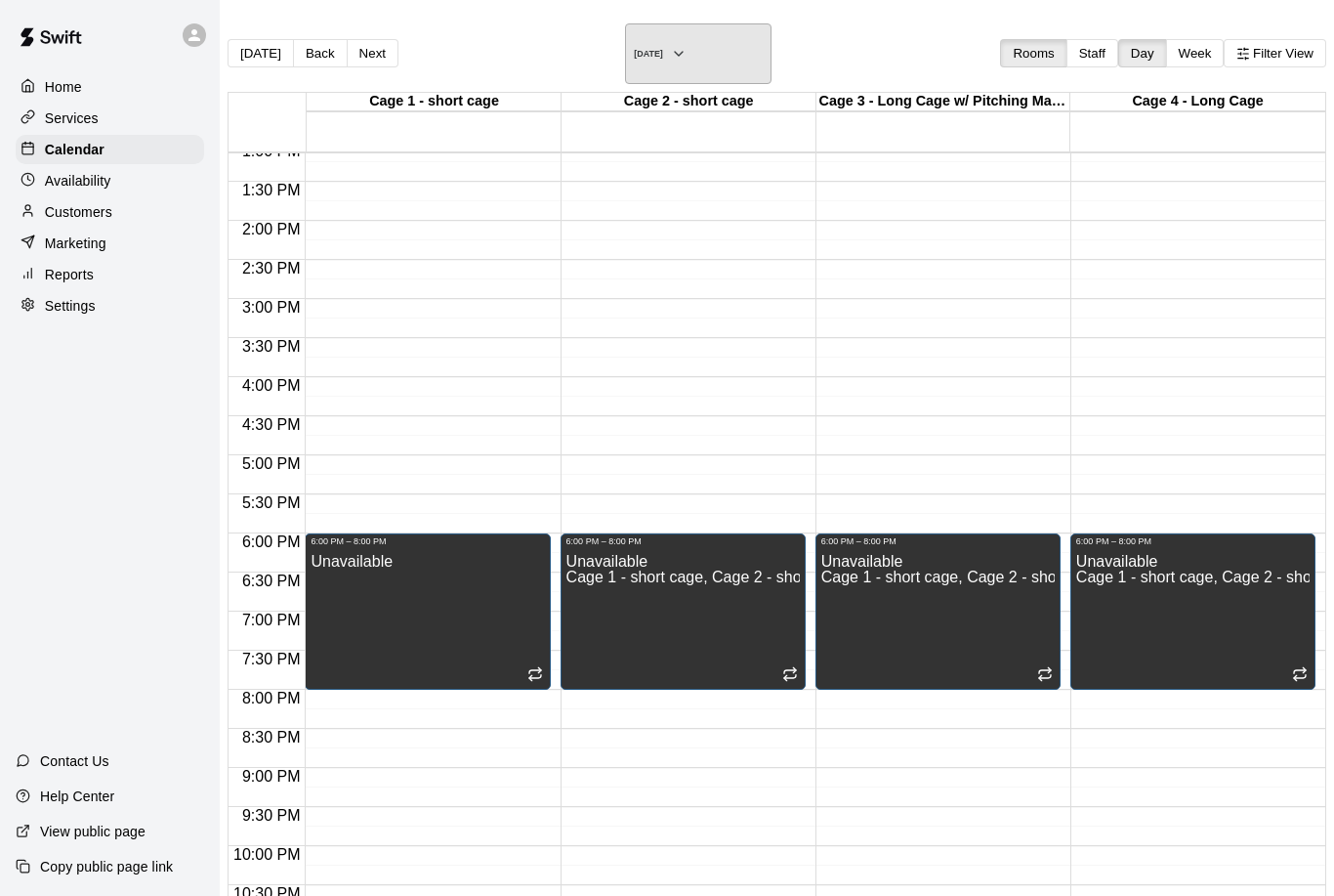
scroll to position [1025, 0]
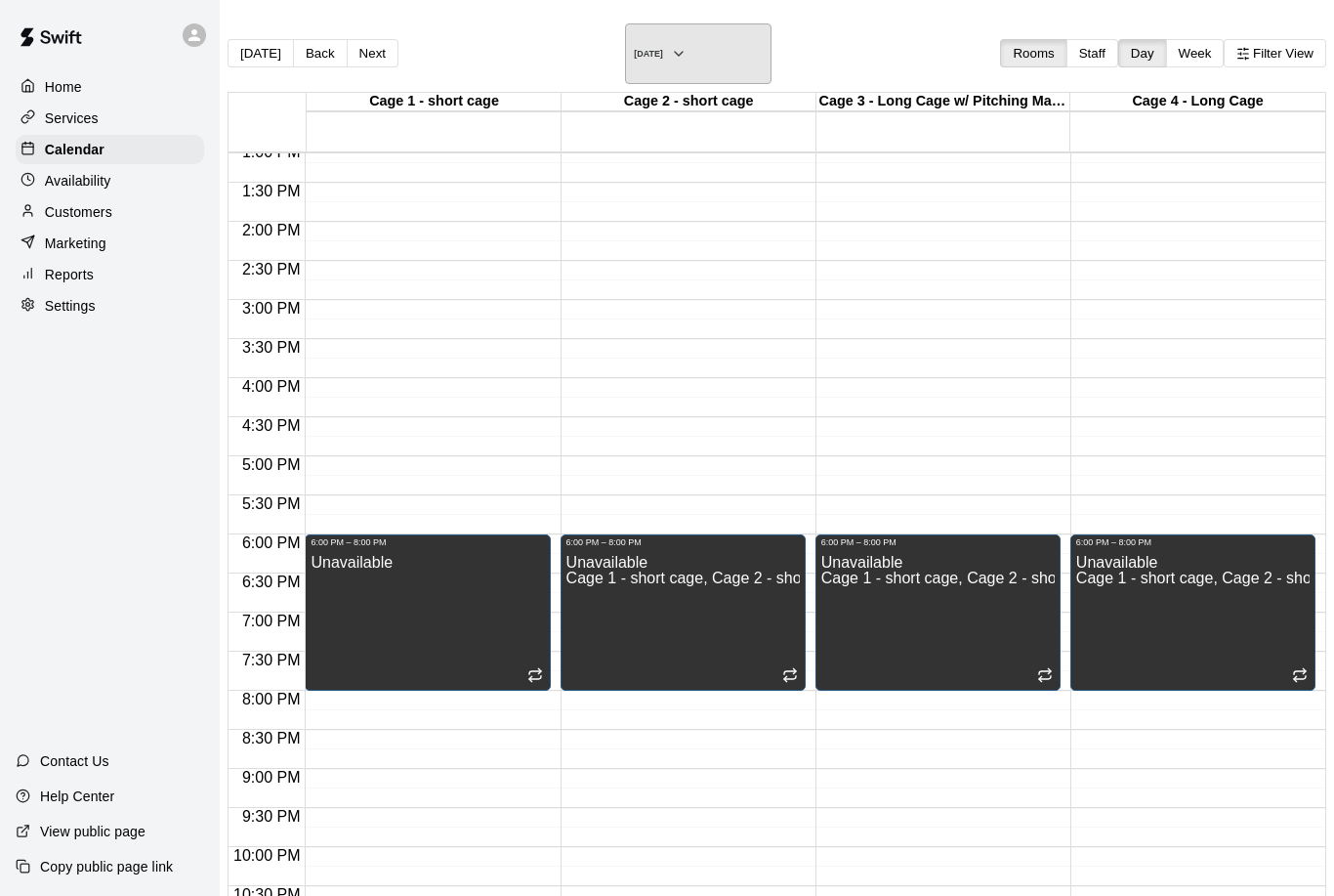
click at [764, 29] on button "[DATE]" at bounding box center [698, 53] width 147 height 60
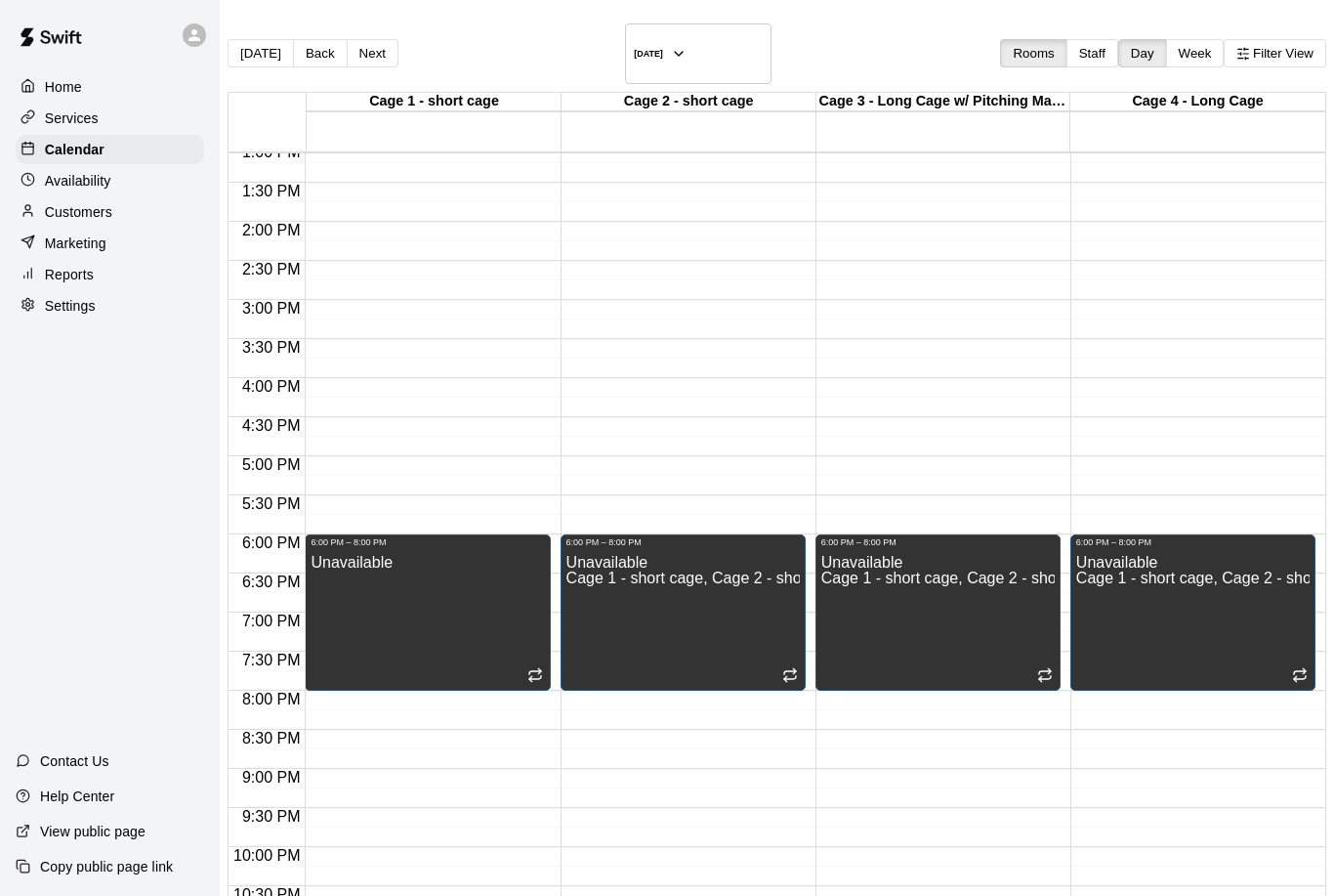
type input "*"
type input "**********"
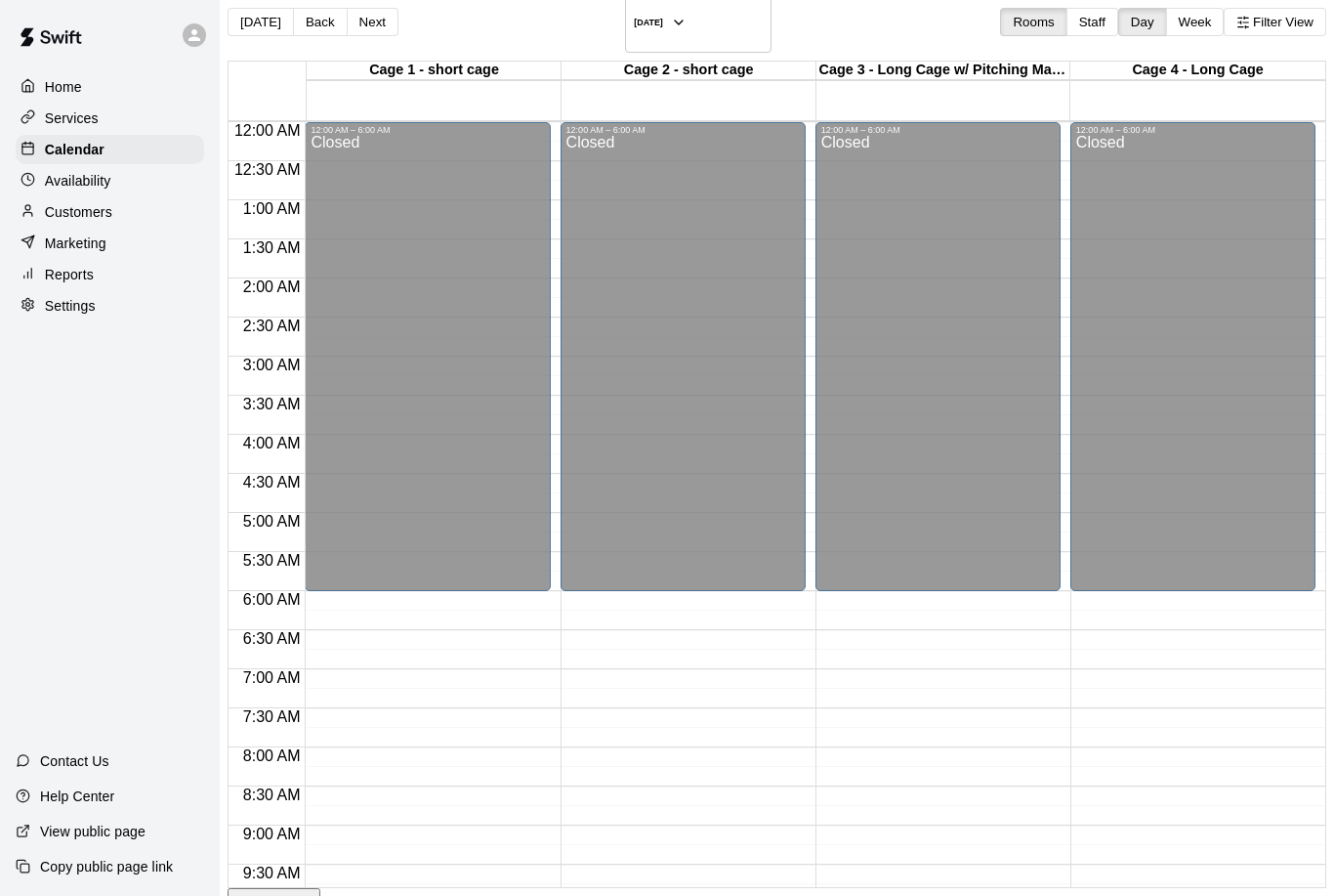
scroll to position [0, 0]
